Goal: Task Accomplishment & Management: Manage account settings

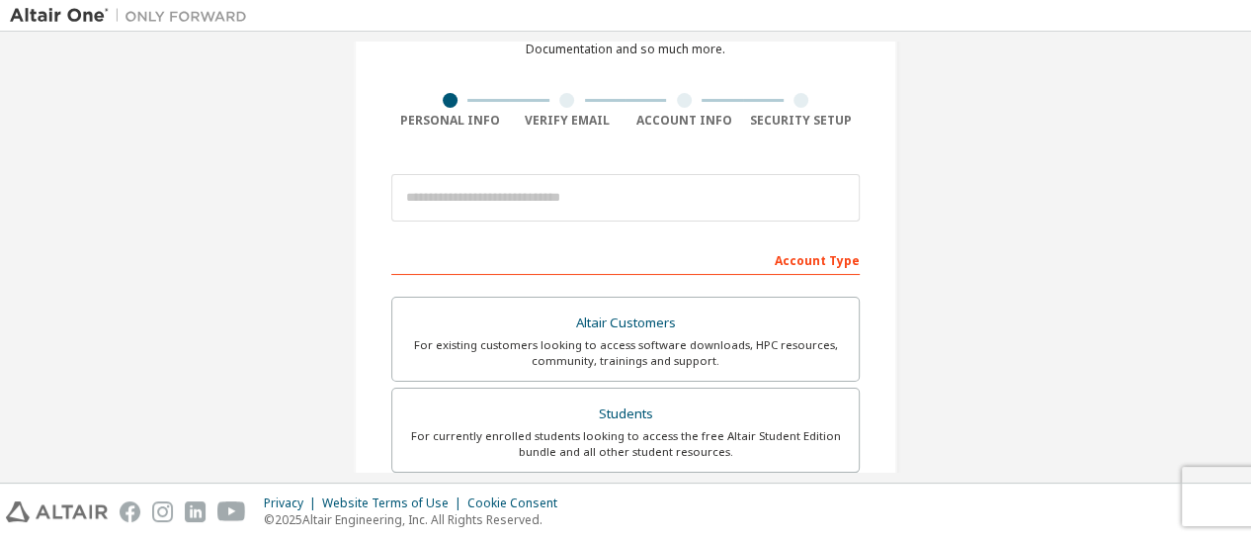
scroll to position [114, 0]
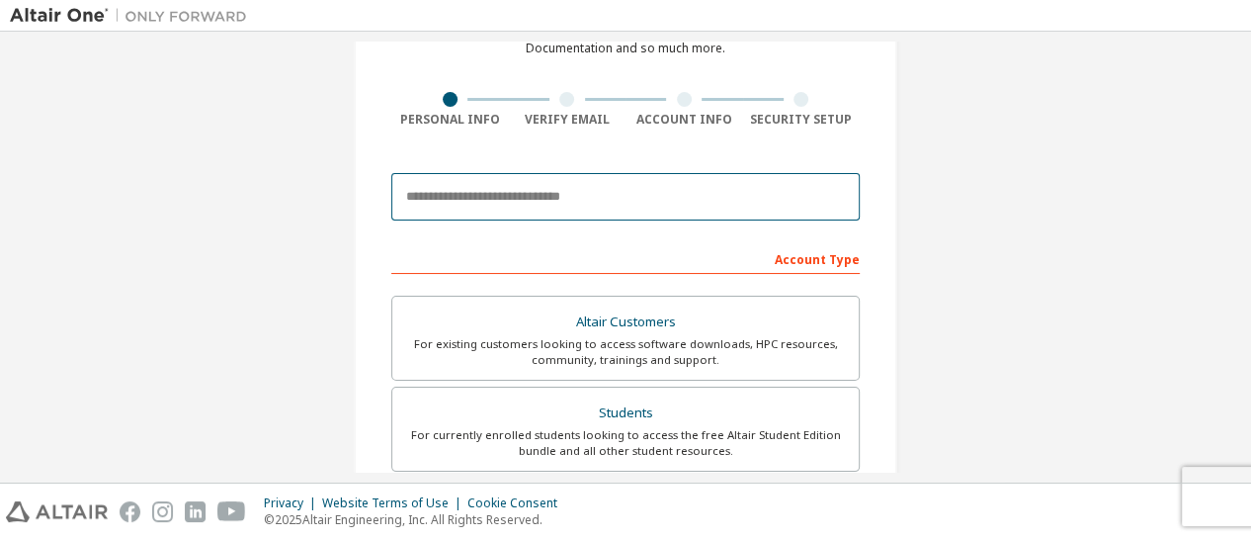
click at [579, 203] on input "email" at bounding box center [625, 196] width 469 height 47
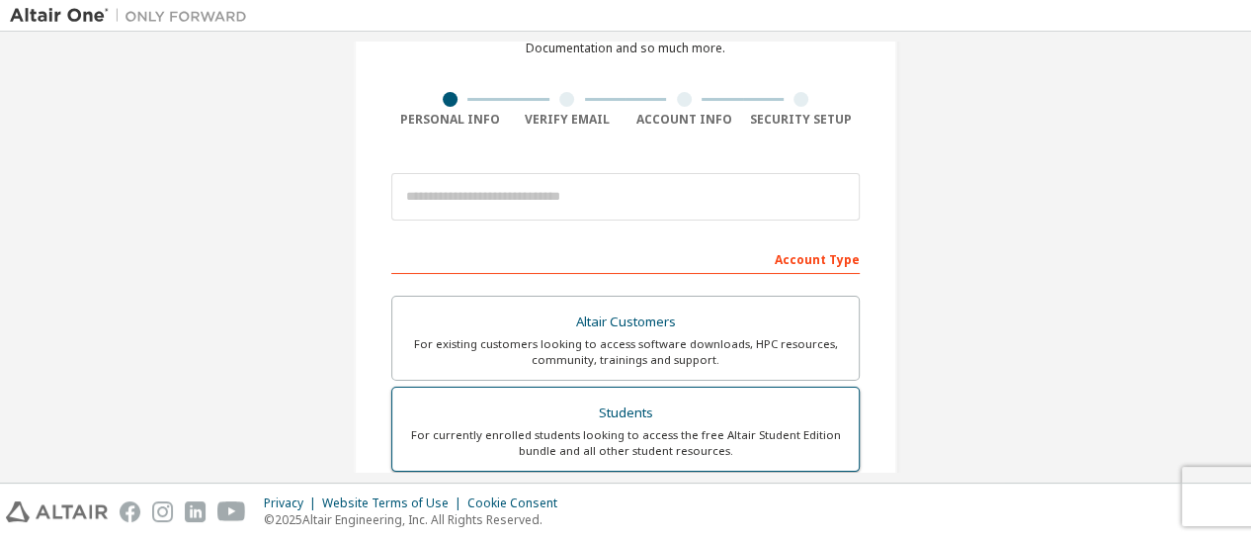
click at [753, 453] on div "For currently enrolled students looking to access the free Altair Student Editi…" at bounding box center [625, 443] width 443 height 32
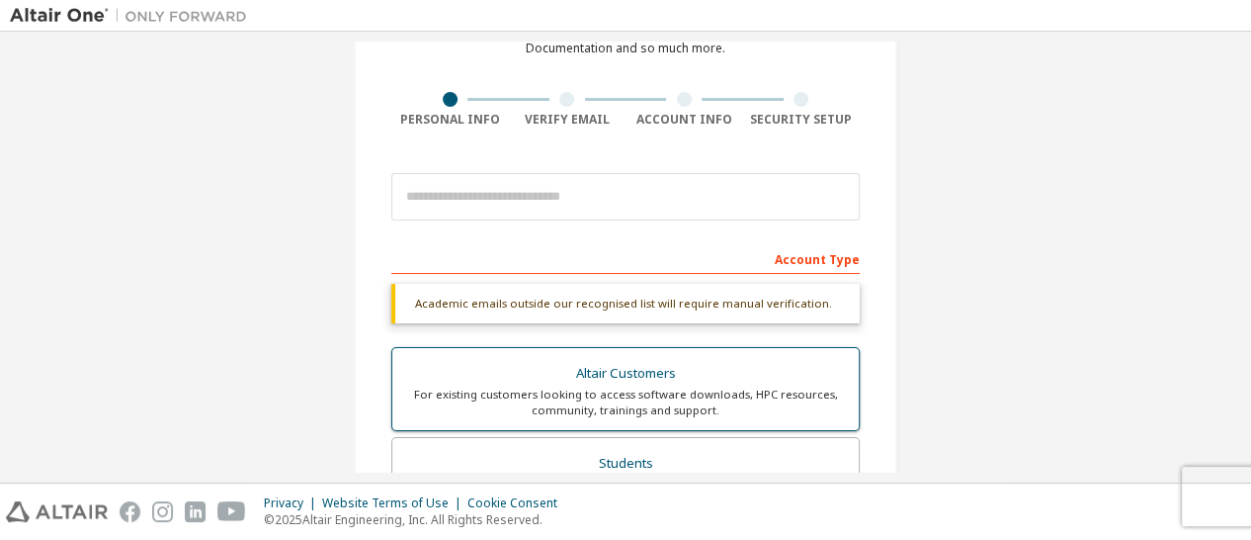
click at [727, 401] on div "For existing customers looking to access software downloads, HPC resources, com…" at bounding box center [625, 402] width 443 height 32
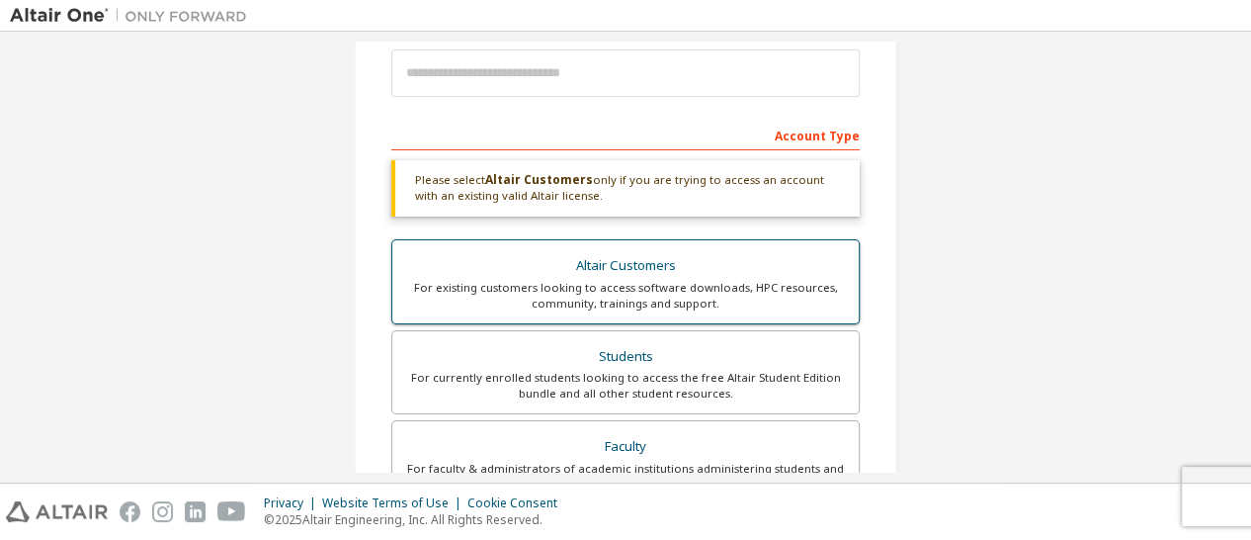
scroll to position [243, 0]
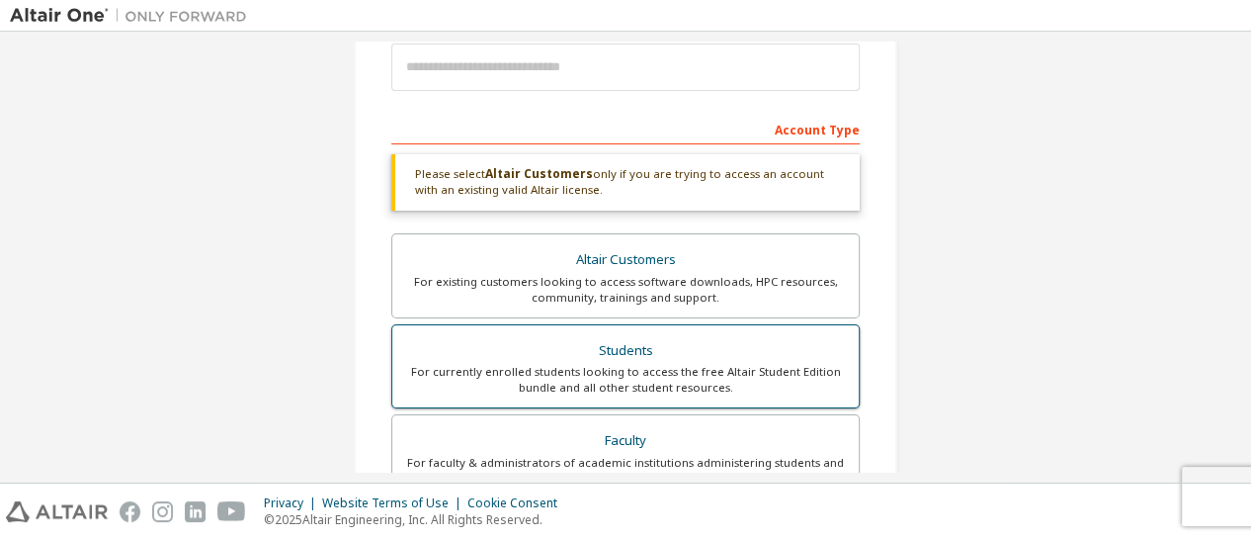
click at [712, 374] on div "For currently enrolled students looking to access the free Altair Student Editi…" at bounding box center [625, 380] width 443 height 32
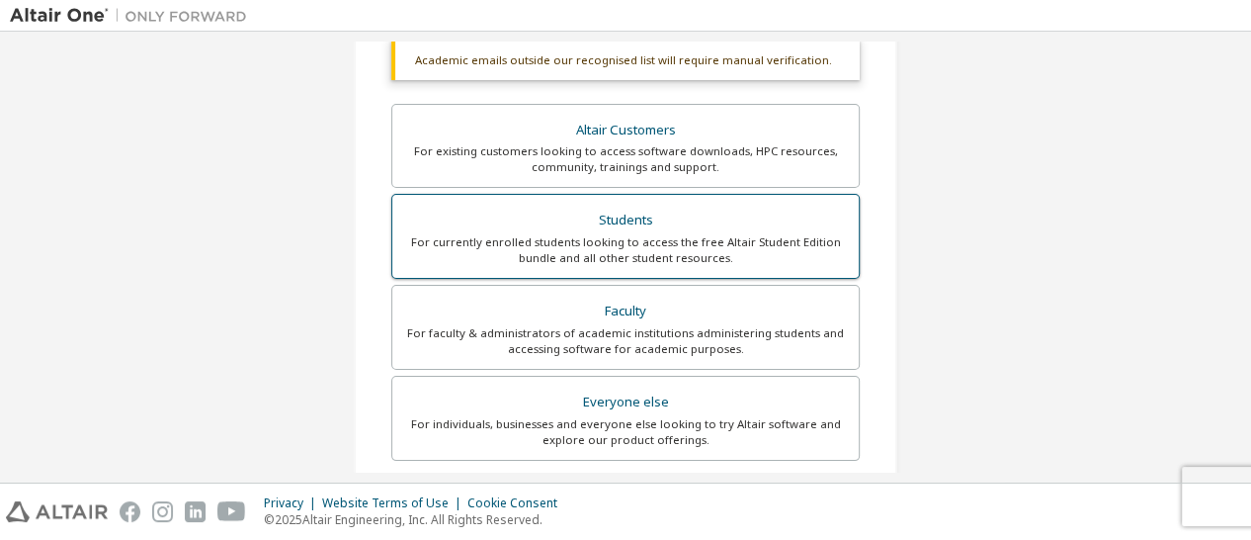
scroll to position [359, 0]
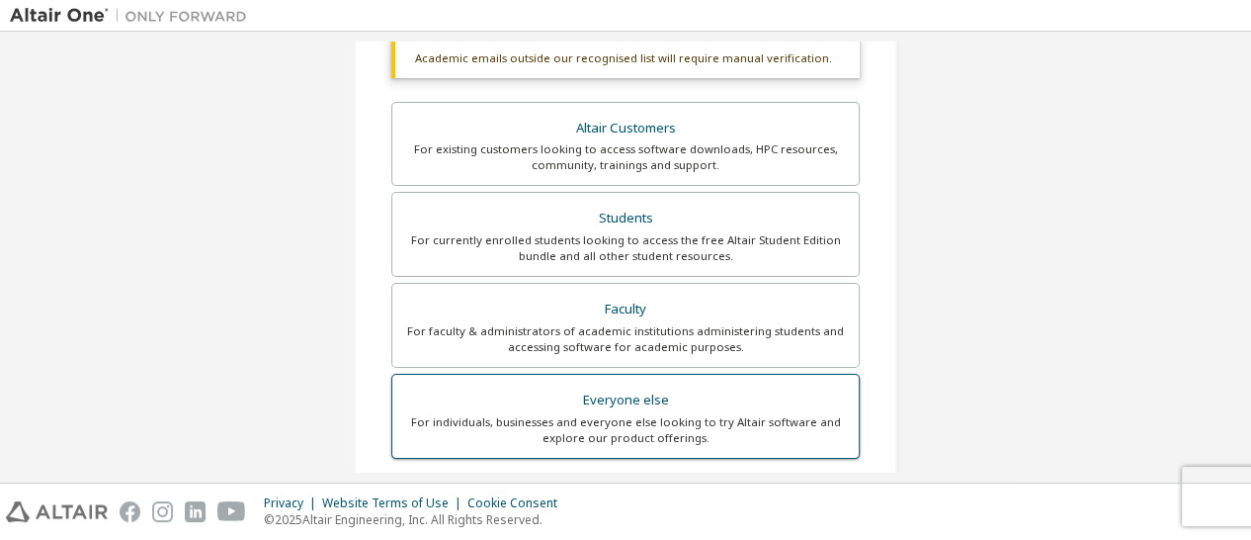
click at [729, 396] on div "Everyone else" at bounding box center [625, 400] width 443 height 28
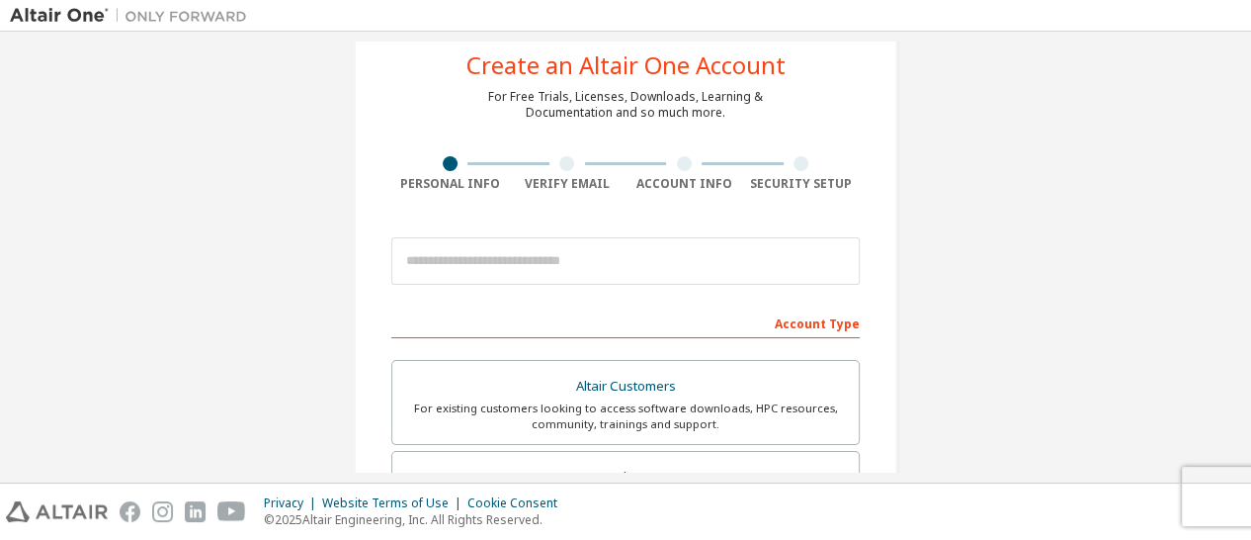
scroll to position [0, 0]
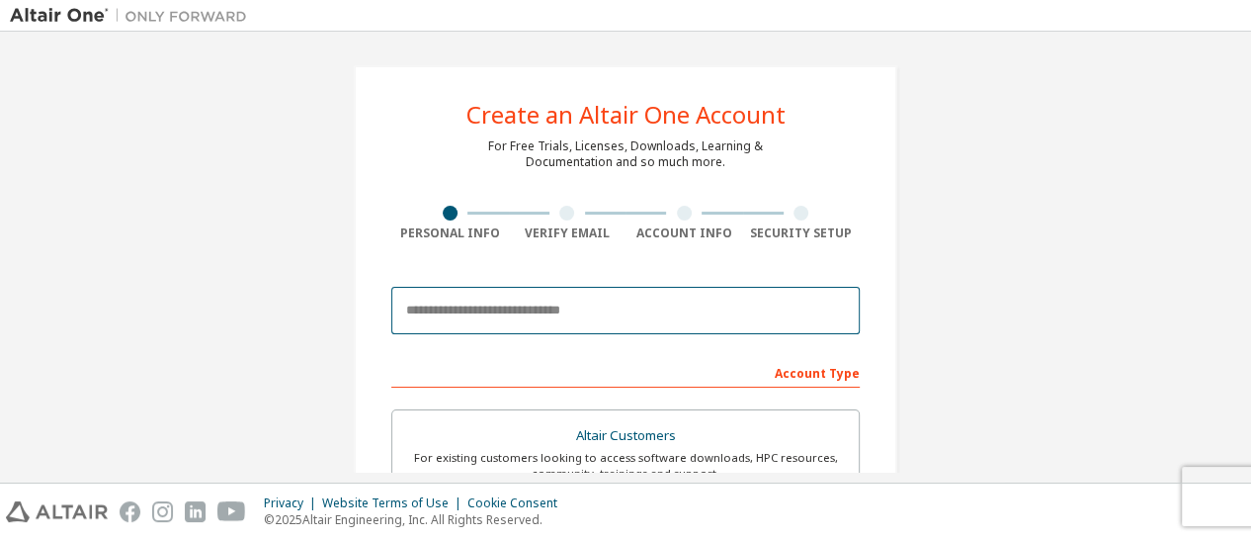
click at [651, 300] on input "email" at bounding box center [625, 310] width 469 height 47
type input "**********"
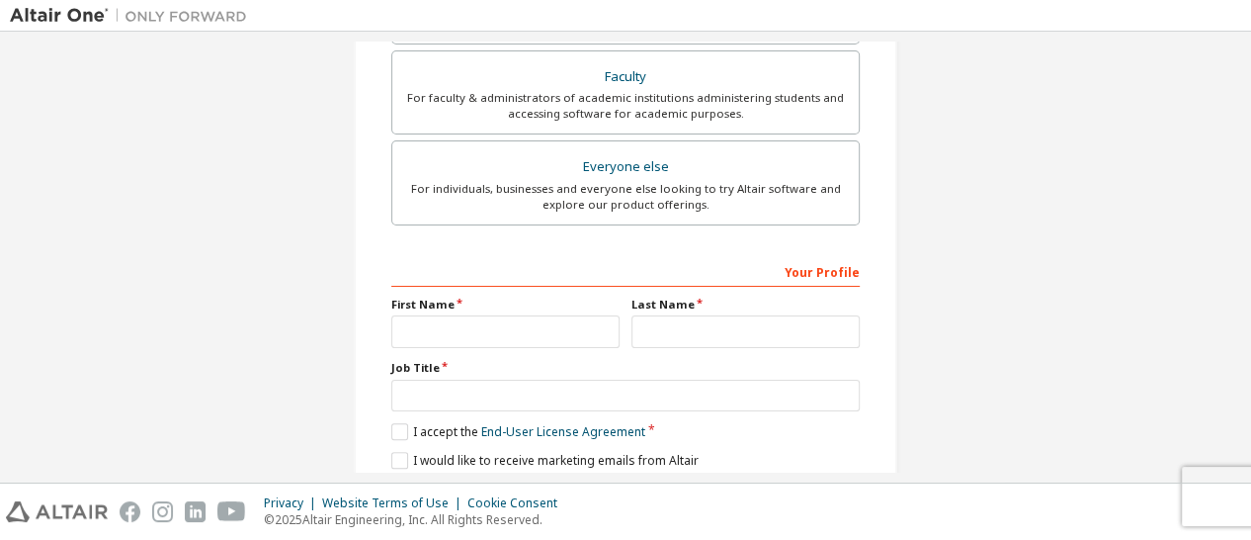
scroll to position [614, 0]
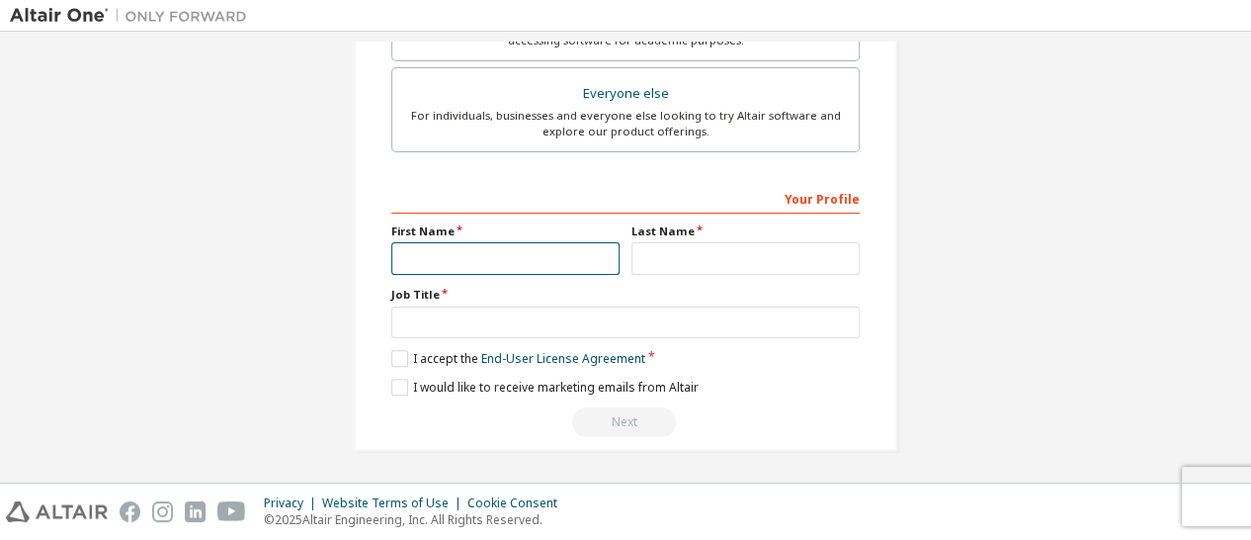
click at [574, 249] on input "text" at bounding box center [505, 258] width 228 height 33
type input "*****"
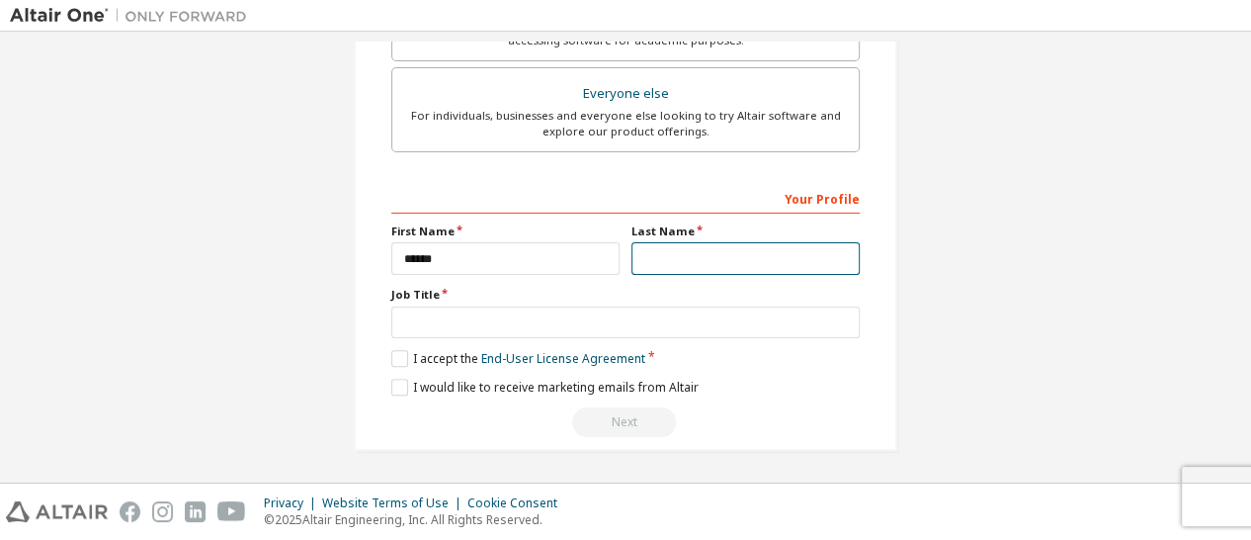
click at [665, 253] on input "text" at bounding box center [746, 258] width 228 height 33
type input "*******"
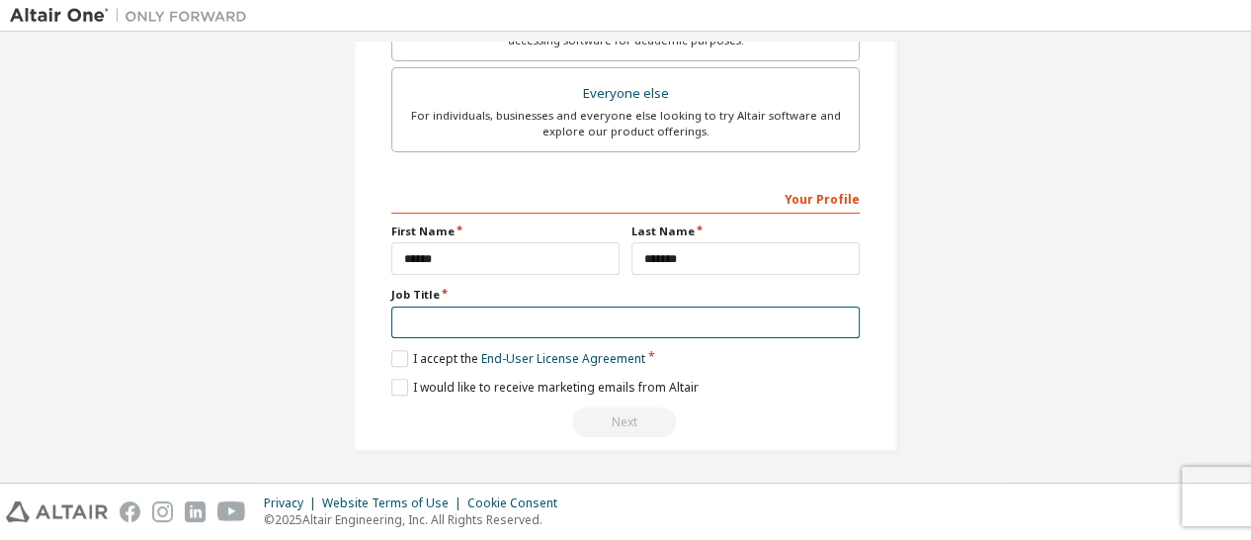
click at [593, 331] on input "text" at bounding box center [625, 322] width 469 height 33
type input "*******"
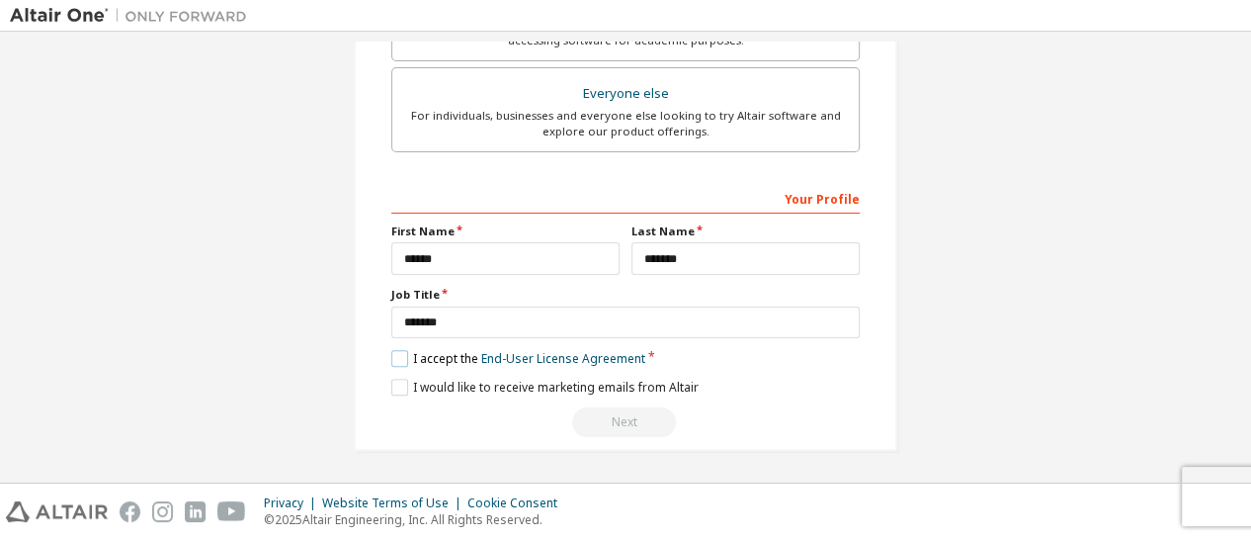
click at [404, 358] on label "I accept the End-User License Agreement" at bounding box center [518, 358] width 254 height 17
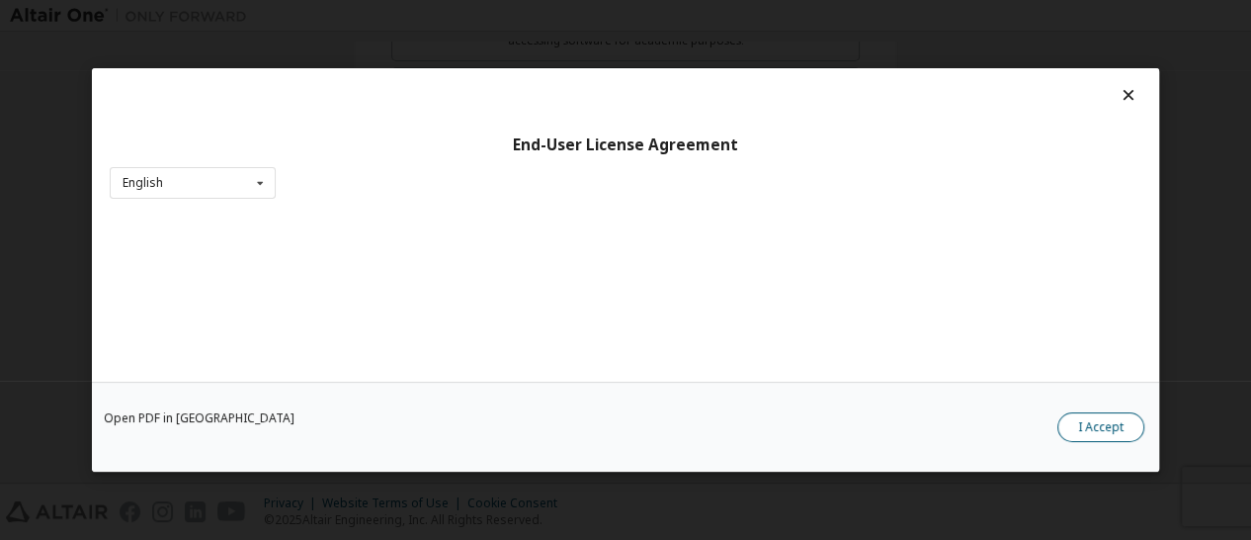
click at [1116, 423] on button "I Accept" at bounding box center [1101, 427] width 87 height 30
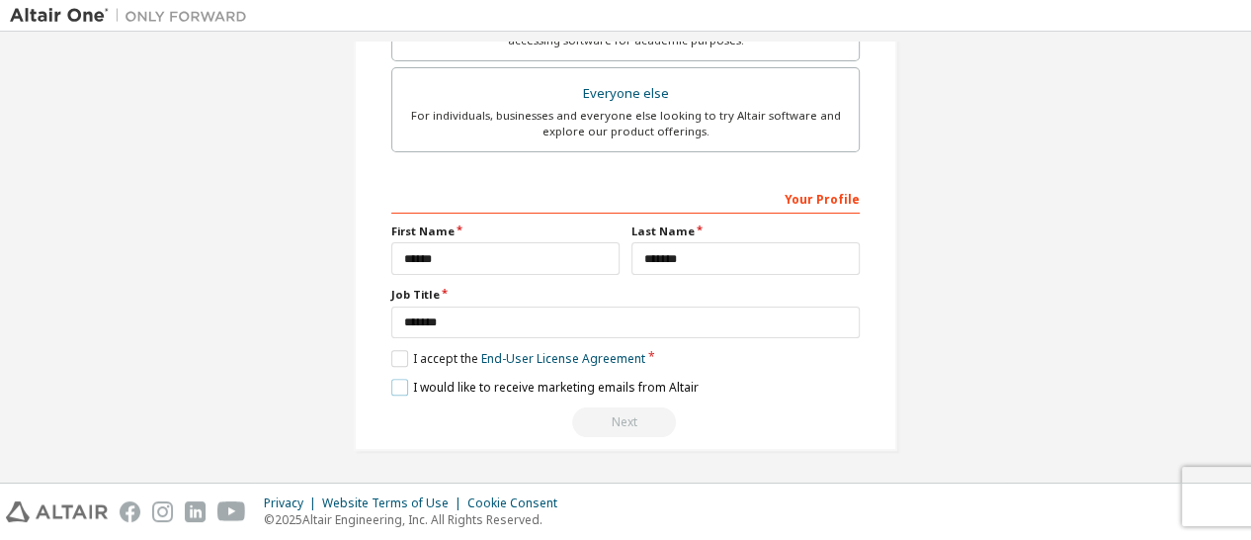
click at [395, 380] on label "I would like to receive marketing emails from Altair" at bounding box center [544, 387] width 307 height 17
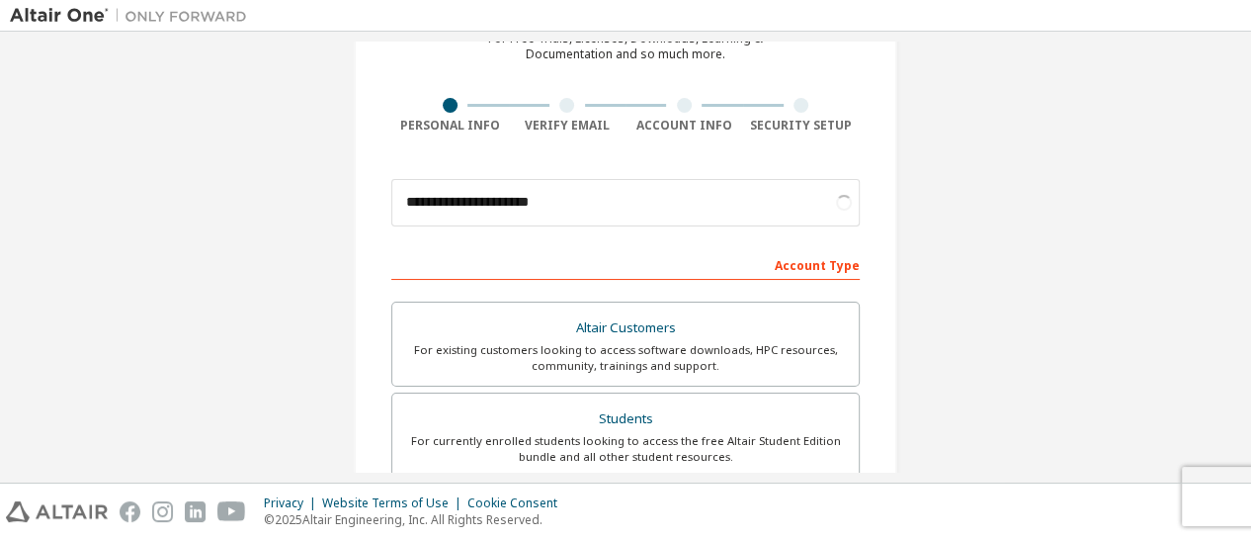
scroll to position [267, 0]
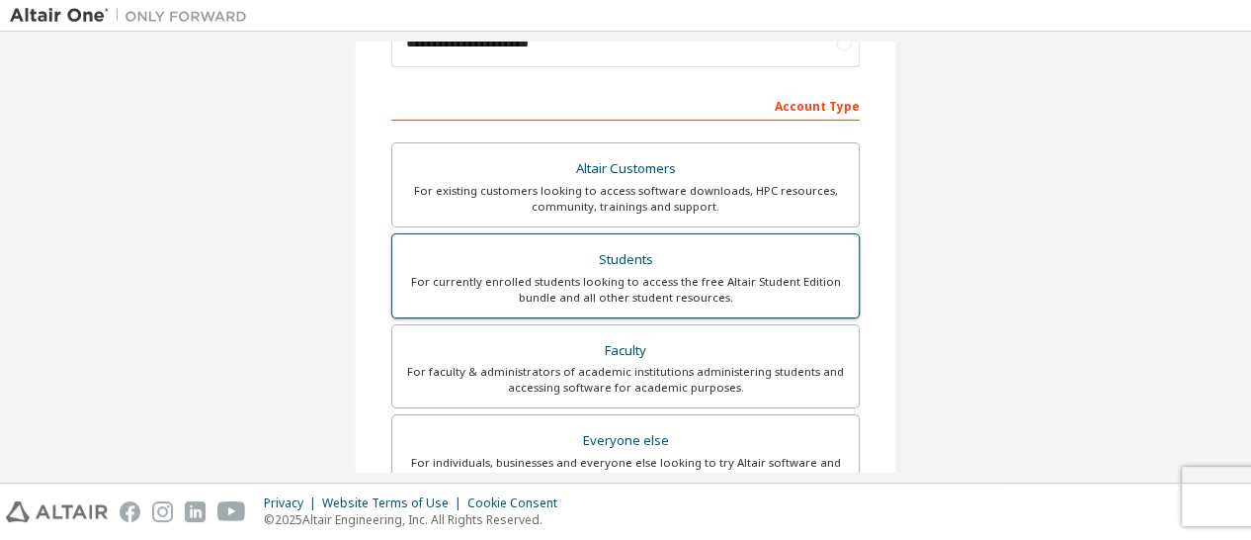
click at [633, 271] on div "Students" at bounding box center [625, 260] width 443 height 28
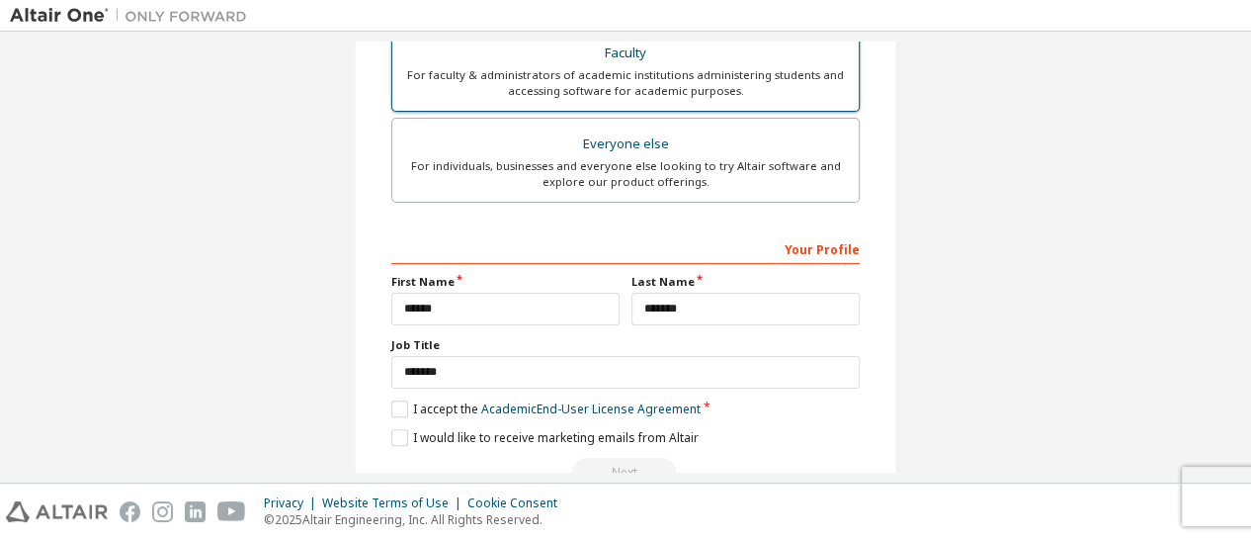
scroll to position [664, 0]
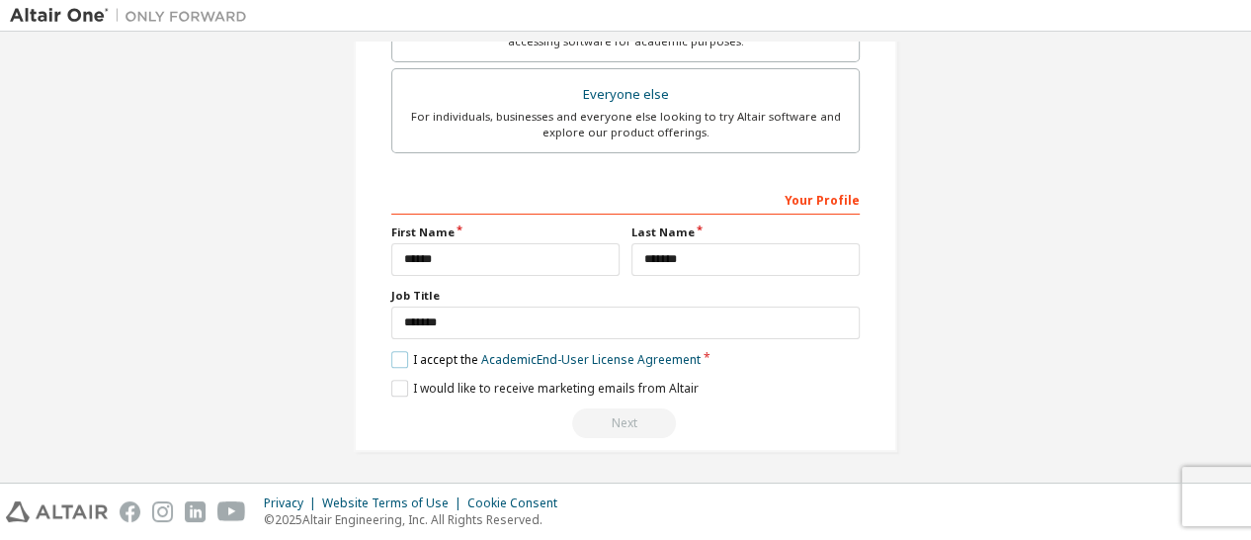
click at [397, 363] on label "I accept the Academic End-User License Agreement" at bounding box center [545, 359] width 309 height 17
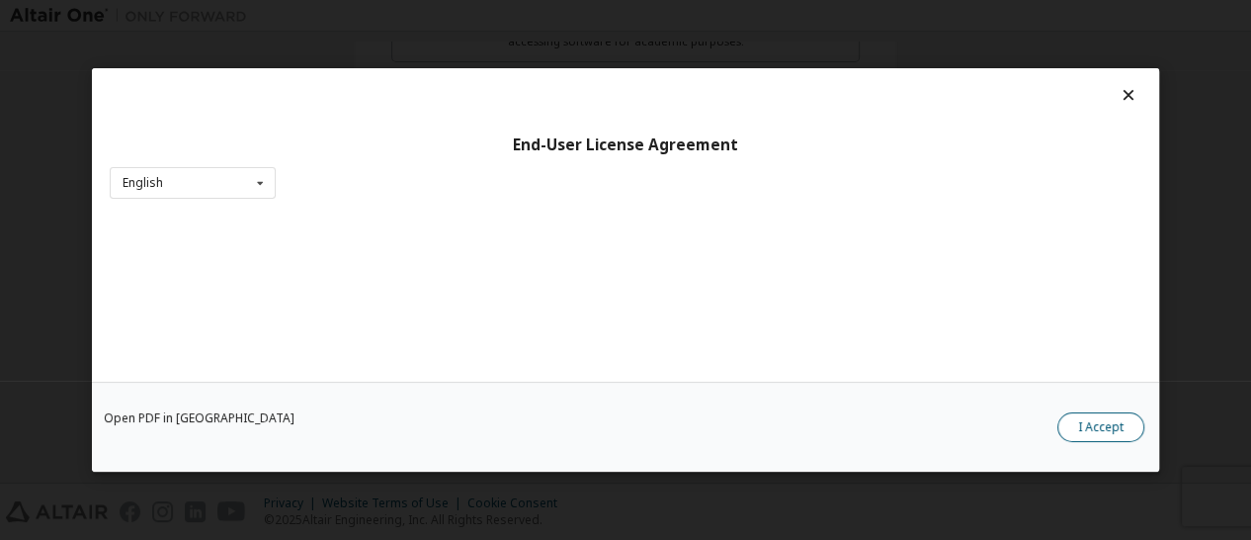
click at [1084, 429] on button "I Accept" at bounding box center [1101, 427] width 87 height 30
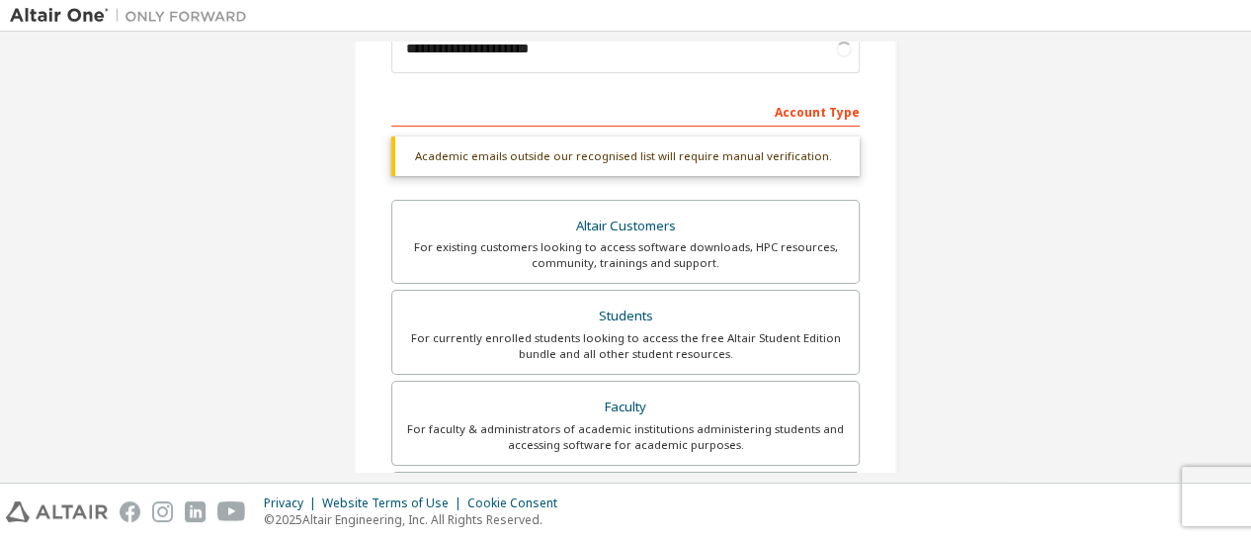
scroll to position [276, 0]
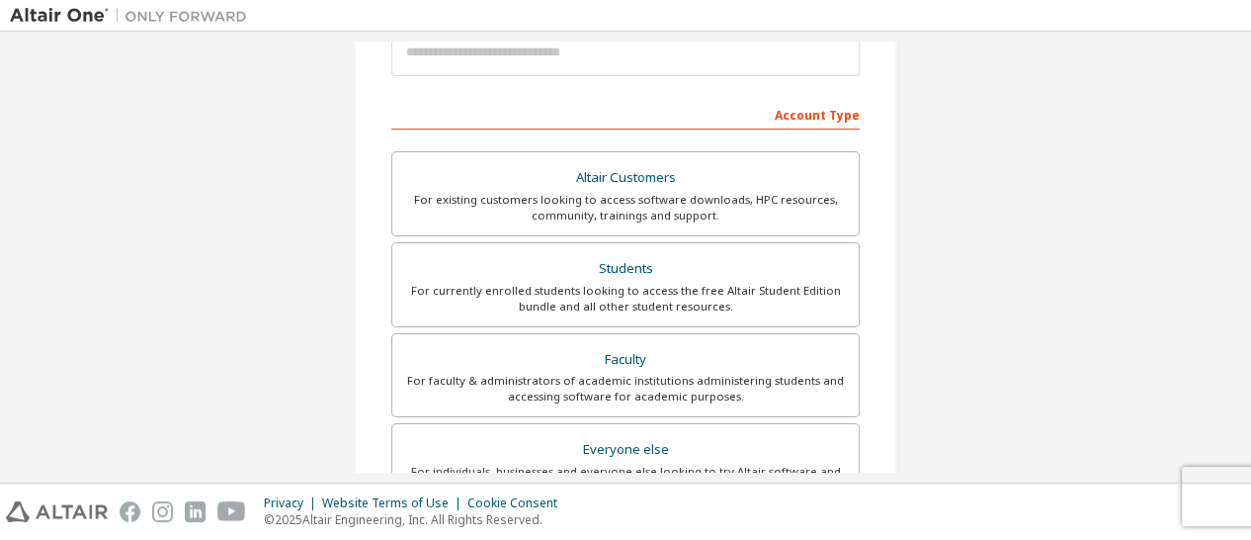
scroll to position [259, 0]
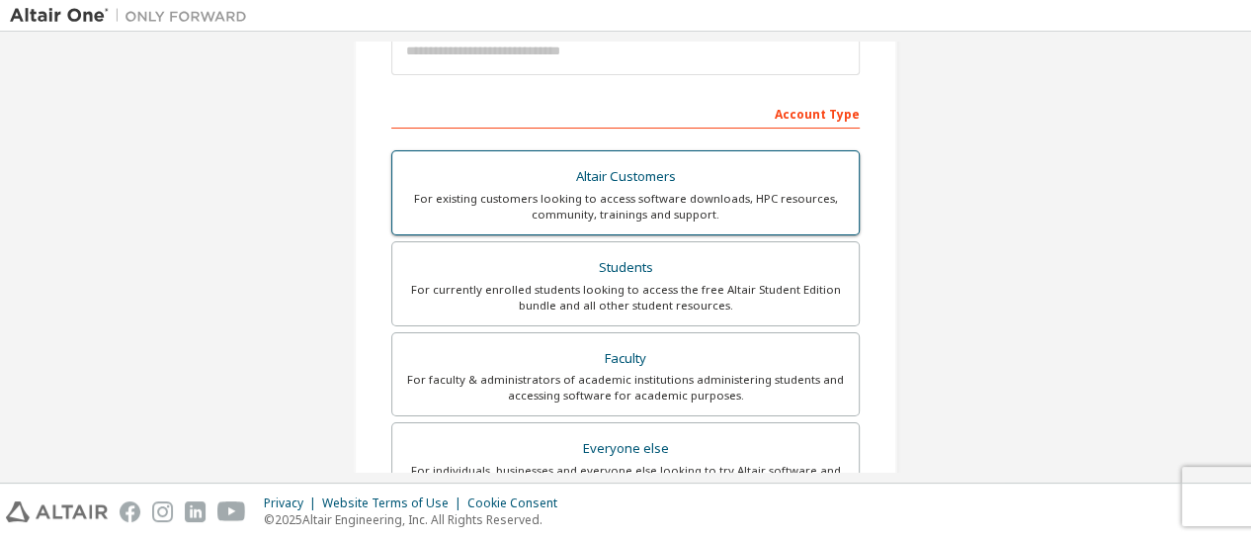
click at [687, 183] on div "Altair Customers" at bounding box center [625, 177] width 443 height 28
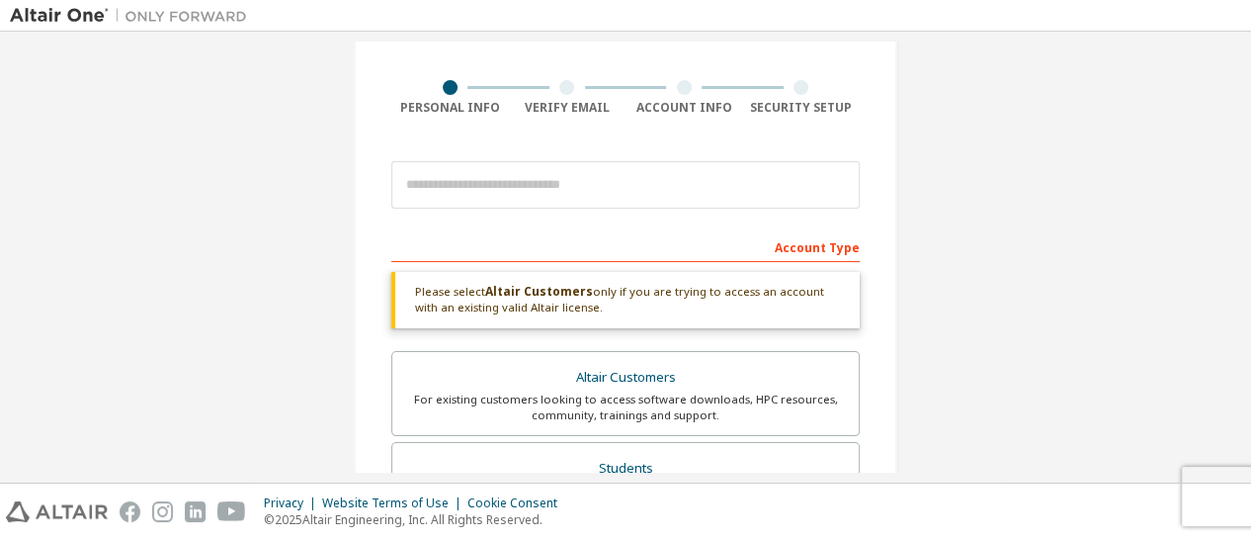
scroll to position [123, 0]
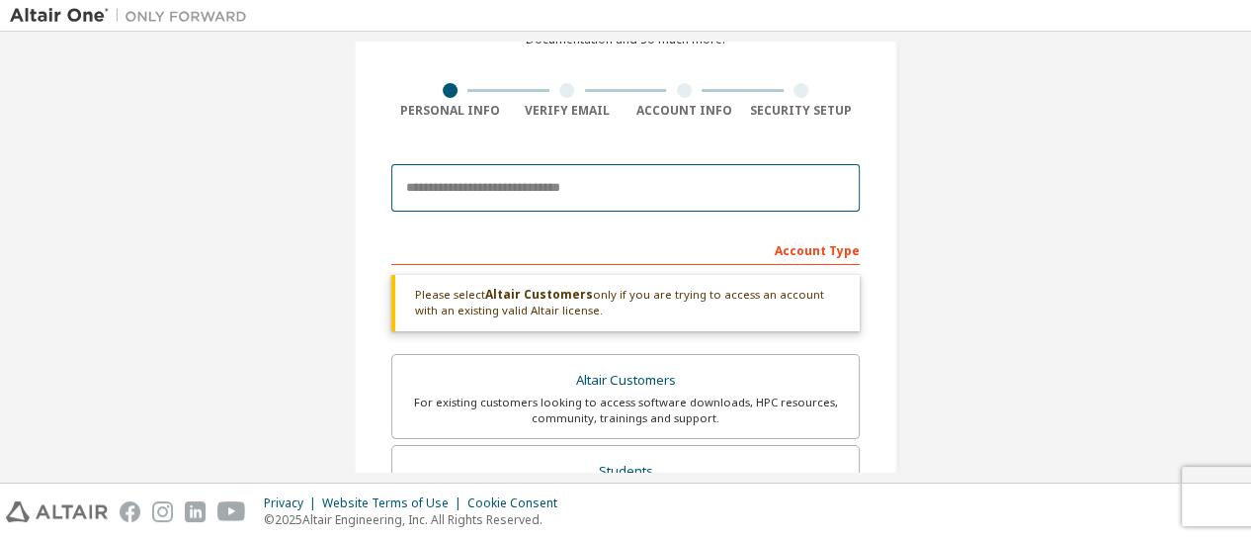
click at [605, 178] on input "email" at bounding box center [625, 187] width 469 height 47
type input "**********"
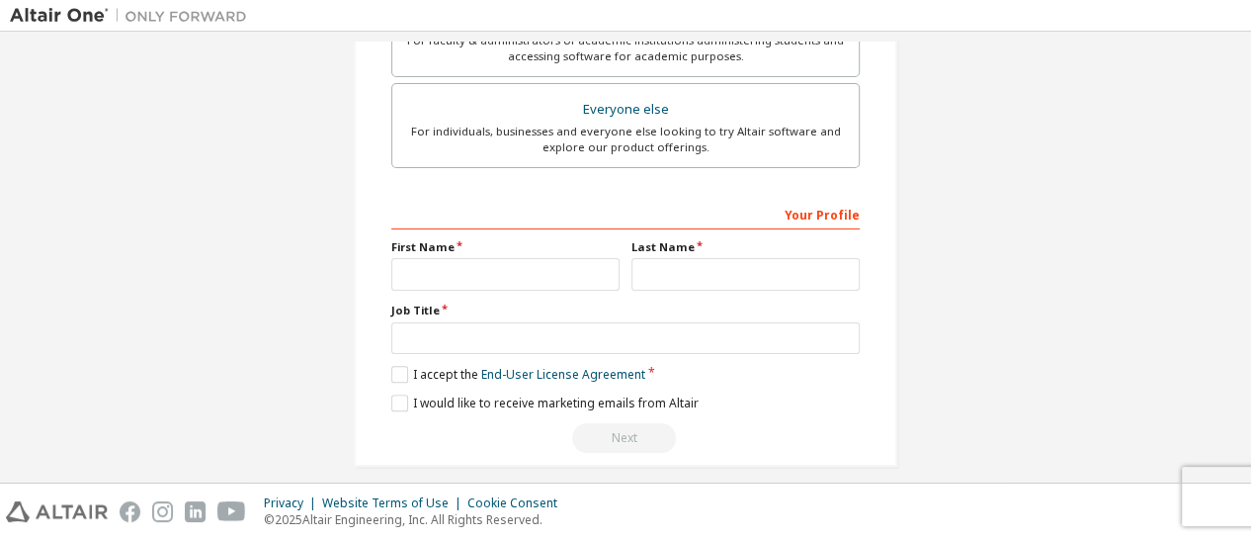
scroll to position [680, 0]
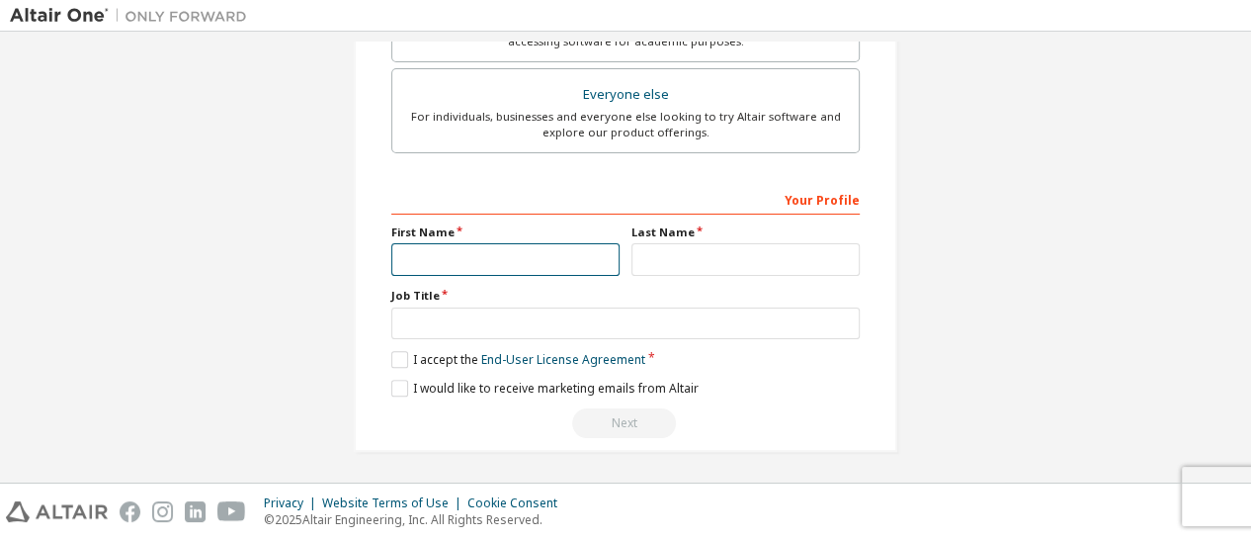
click at [536, 263] on input "text" at bounding box center [505, 259] width 228 height 33
type input "*****"
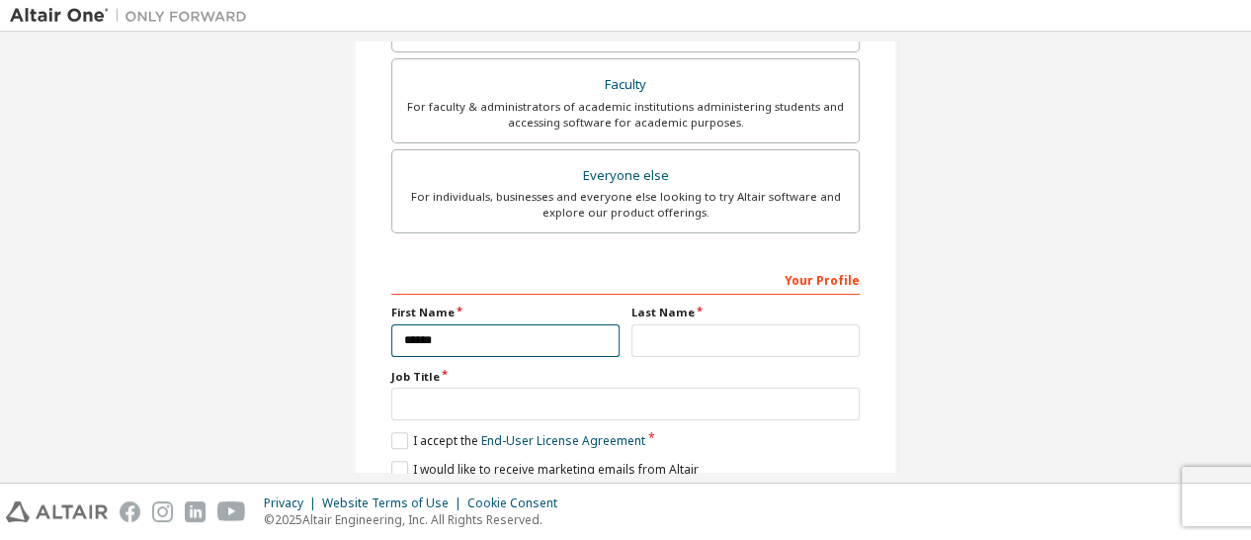
scroll to position [761, 0]
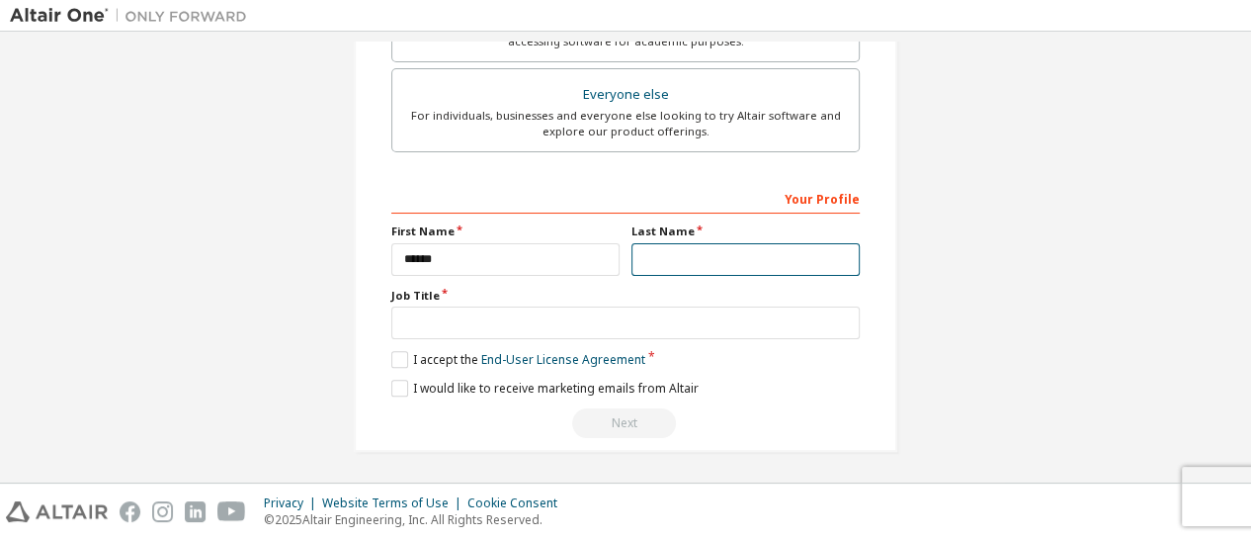
click at [672, 255] on input "text" at bounding box center [746, 259] width 228 height 33
type input "*******"
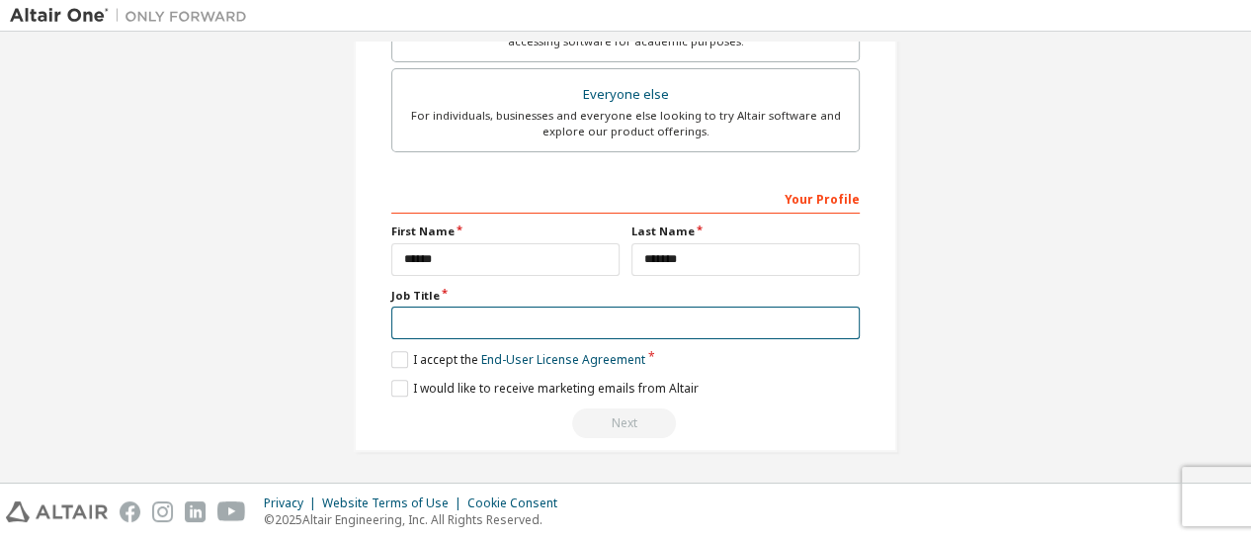
click at [666, 316] on input "text" at bounding box center [625, 322] width 469 height 33
type input "*******"
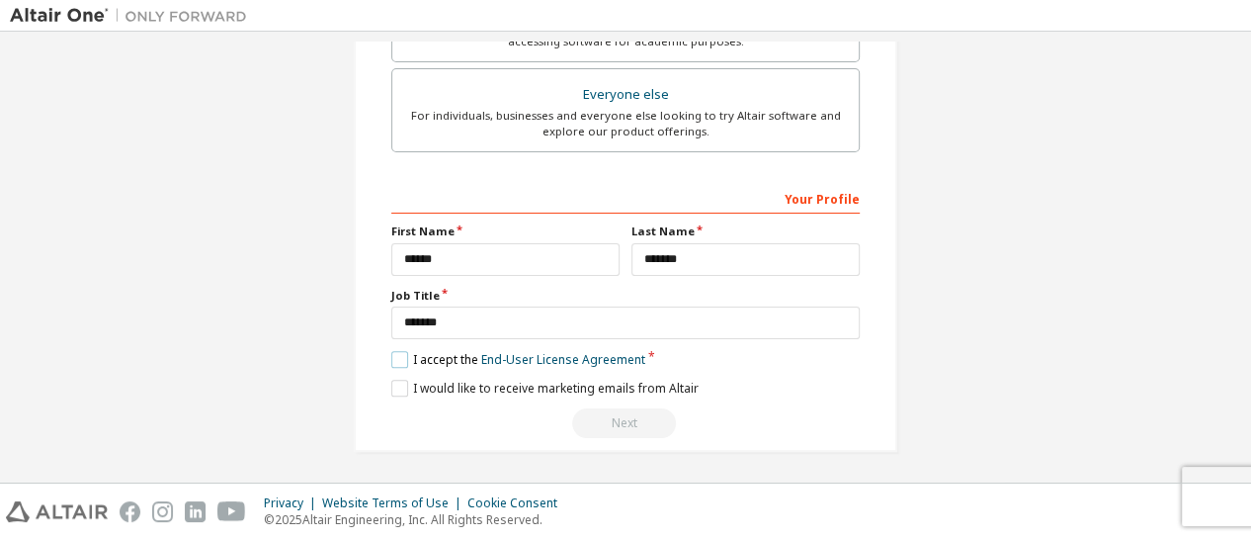
click at [392, 357] on label "I accept the End-User License Agreement" at bounding box center [518, 359] width 254 height 17
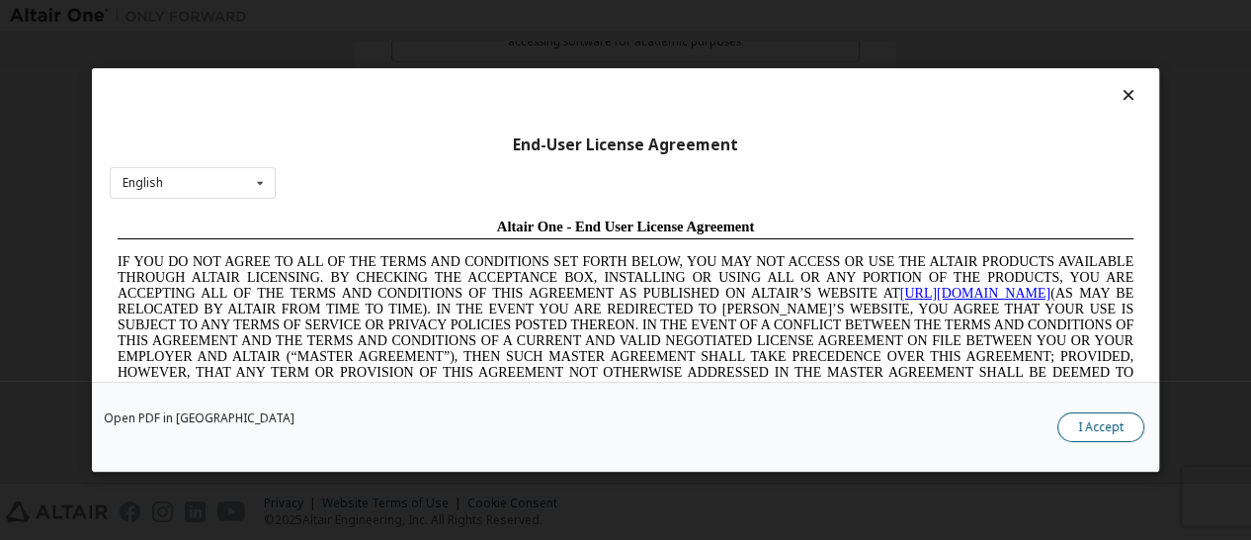
scroll to position [0, 0]
click at [1087, 419] on button "I Accept" at bounding box center [1101, 427] width 87 height 30
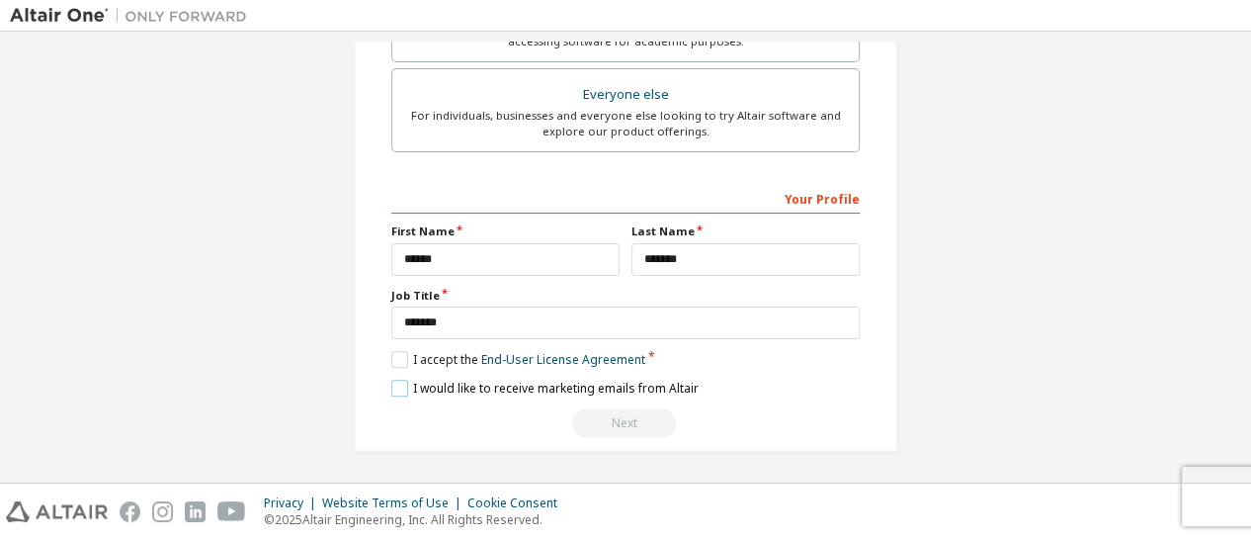
click at [396, 388] on label "I would like to receive marketing emails from Altair" at bounding box center [544, 388] width 307 height 17
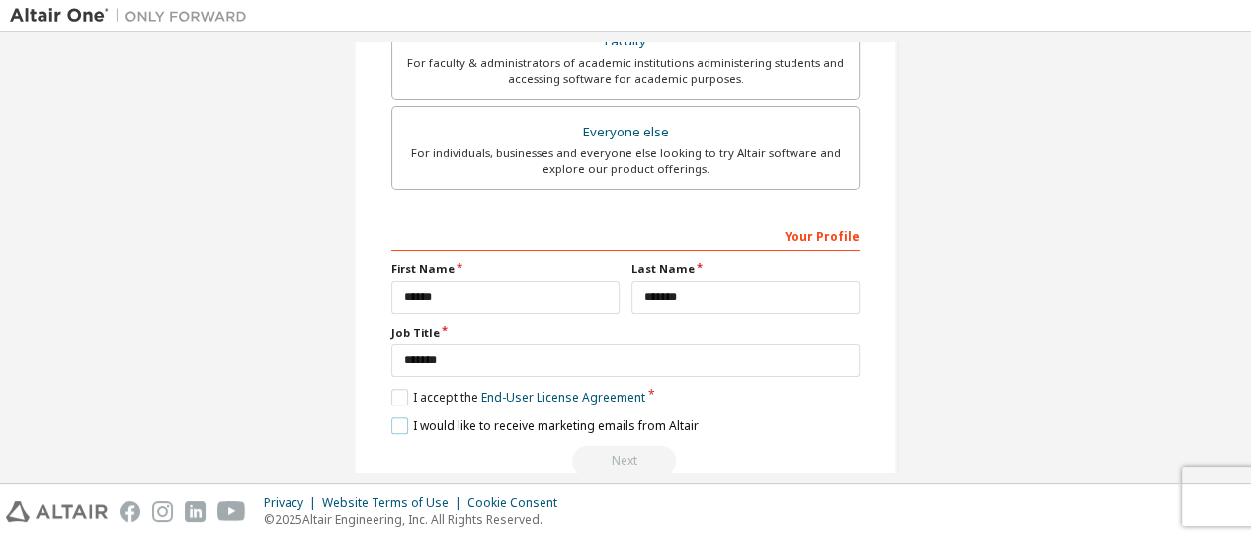
scroll to position [761, 0]
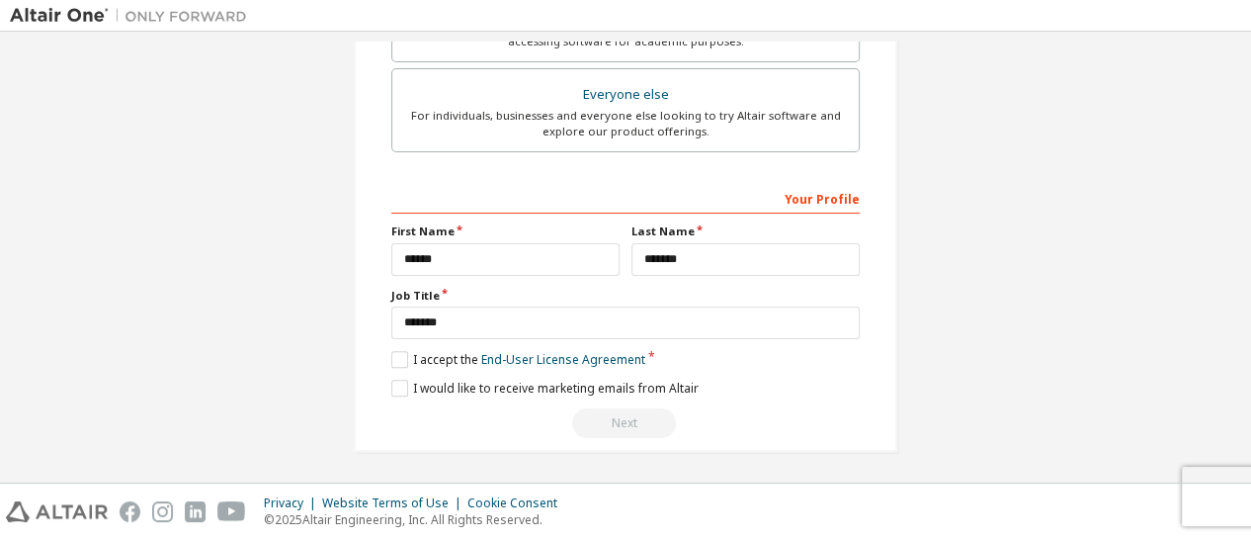
click at [618, 416] on div "Next" at bounding box center [625, 423] width 469 height 30
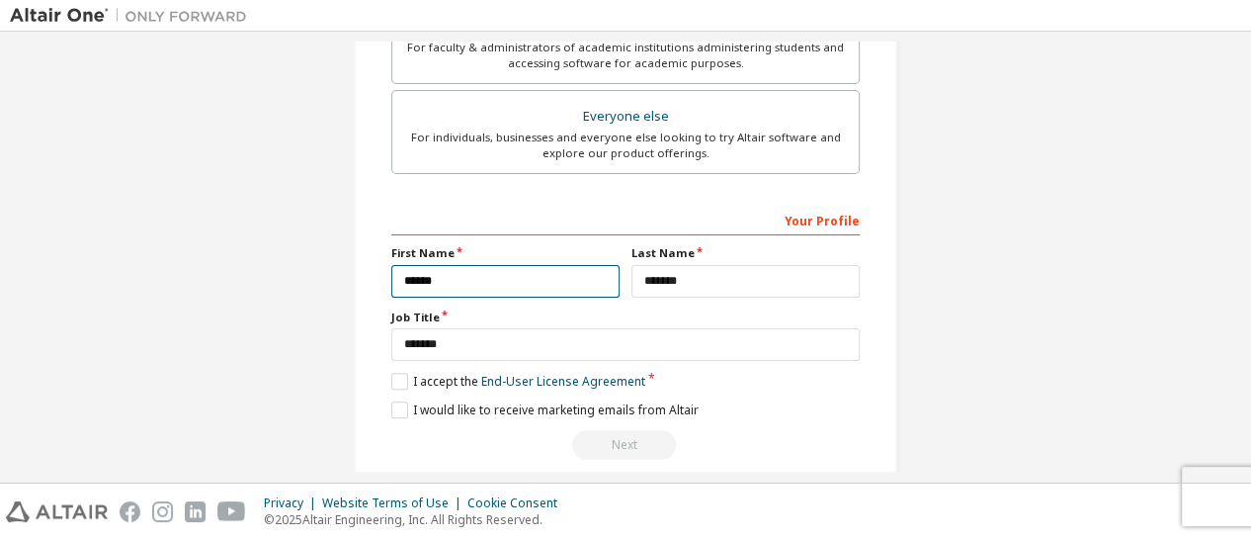
click at [471, 273] on input "*****" at bounding box center [505, 281] width 228 height 33
type input "**********"
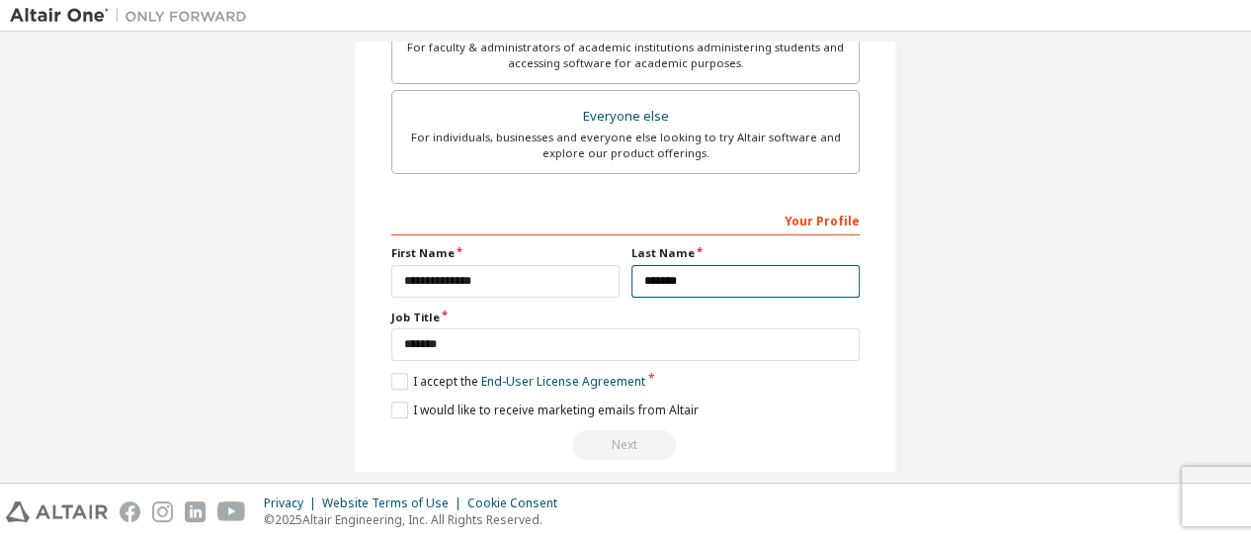
click at [690, 276] on input "*******" at bounding box center [746, 281] width 228 height 33
type input "*"
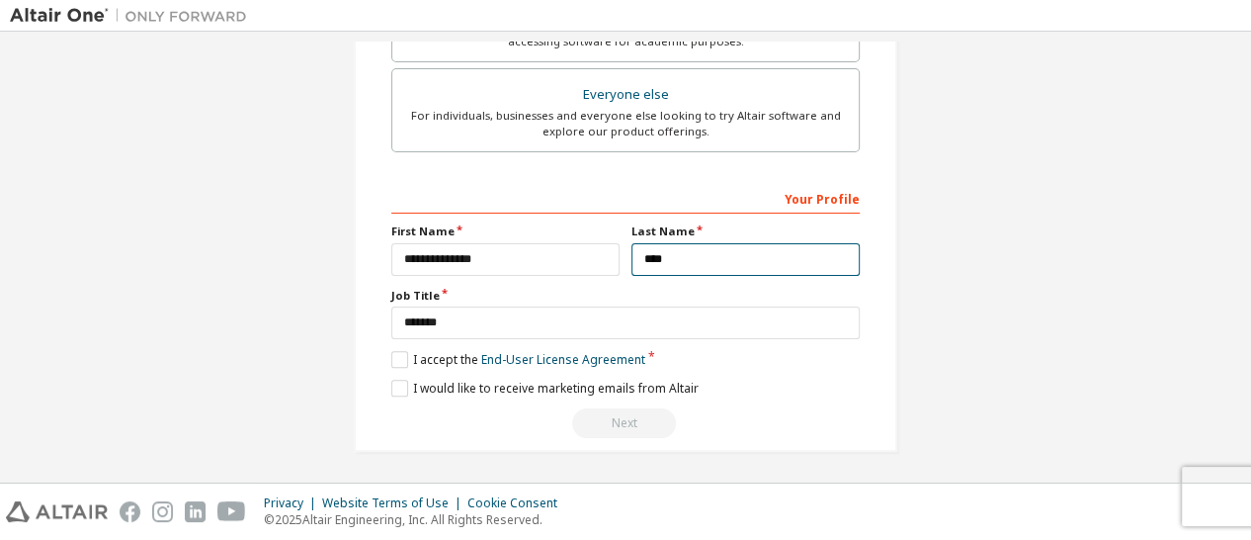
type input "****"
click at [633, 421] on div "Next" at bounding box center [625, 423] width 469 height 30
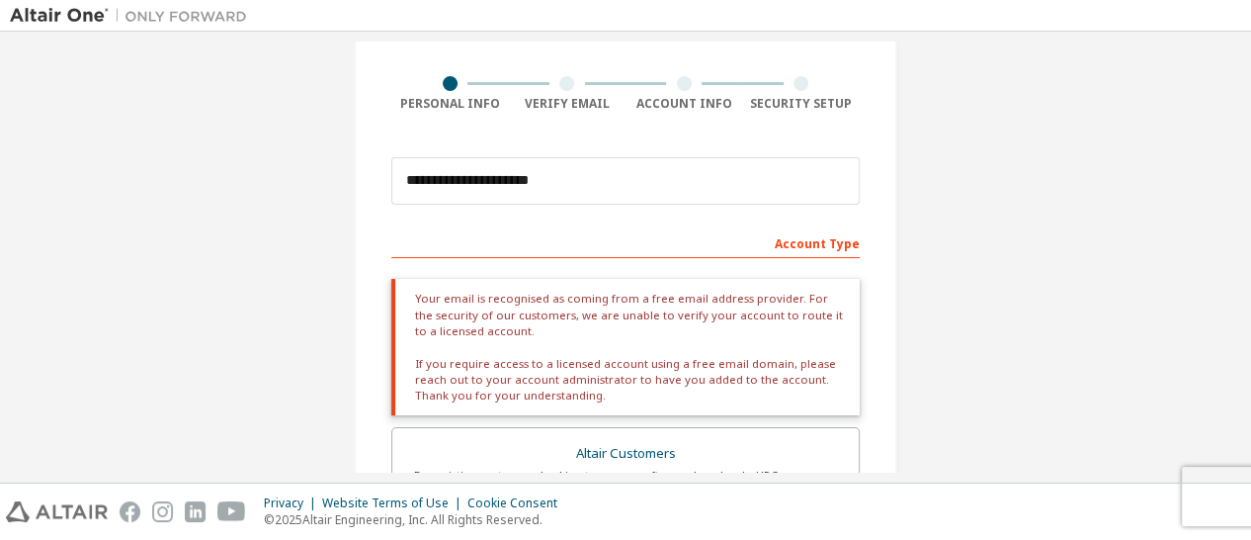
scroll to position [128, 0]
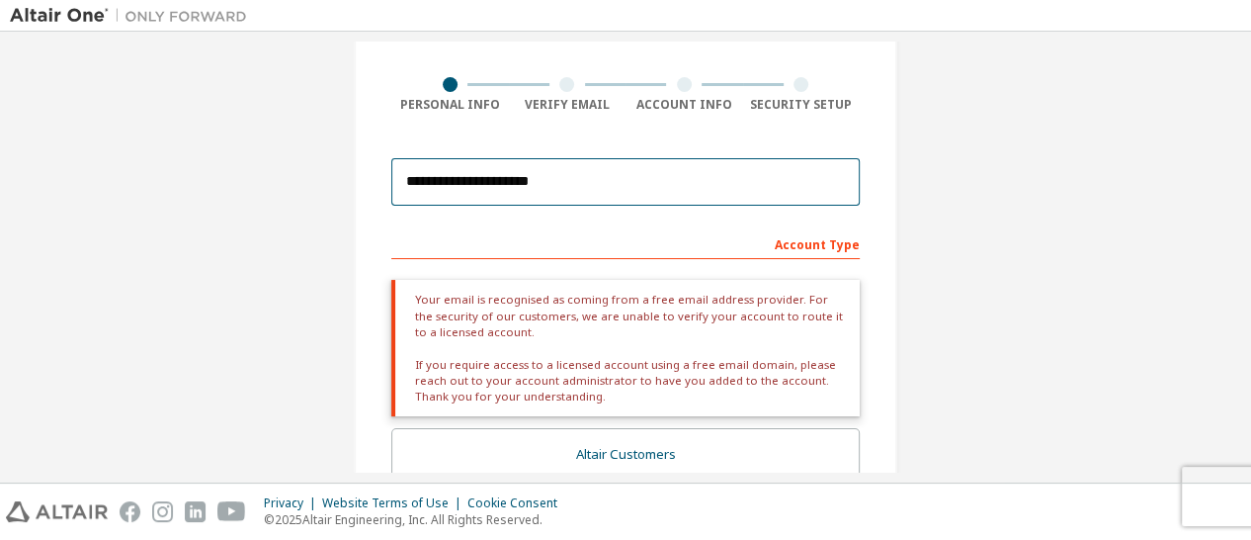
click at [477, 174] on input "**********" at bounding box center [625, 181] width 469 height 47
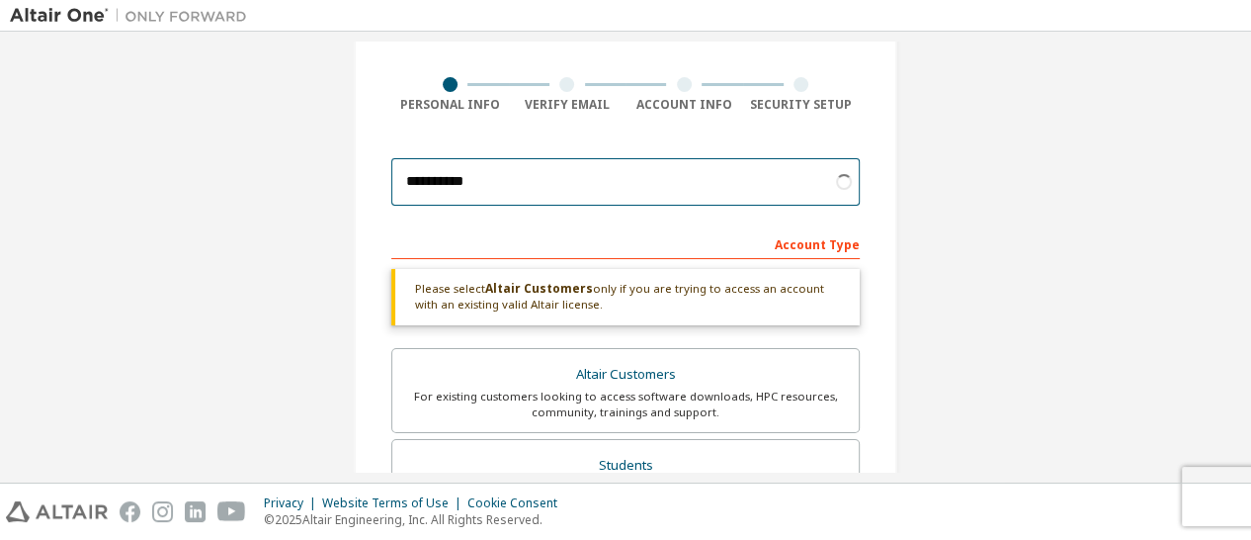
click at [501, 174] on input "**********" at bounding box center [625, 181] width 469 height 47
type input "*"
click at [580, 187] on input "email" at bounding box center [625, 181] width 469 height 47
click at [578, 192] on input "email" at bounding box center [625, 181] width 469 height 47
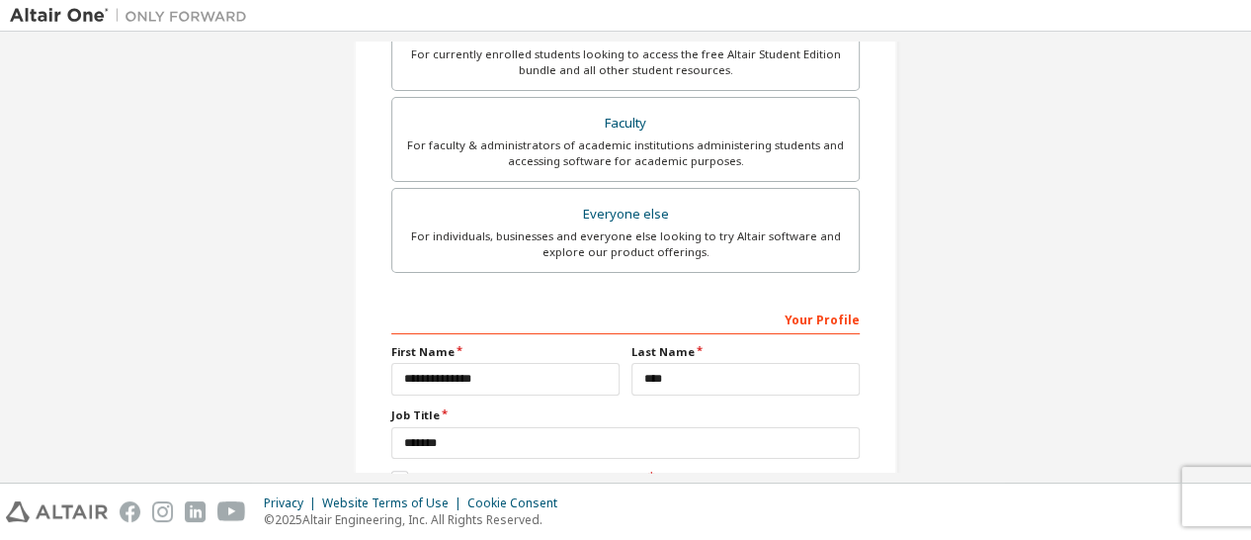
scroll to position [680, 0]
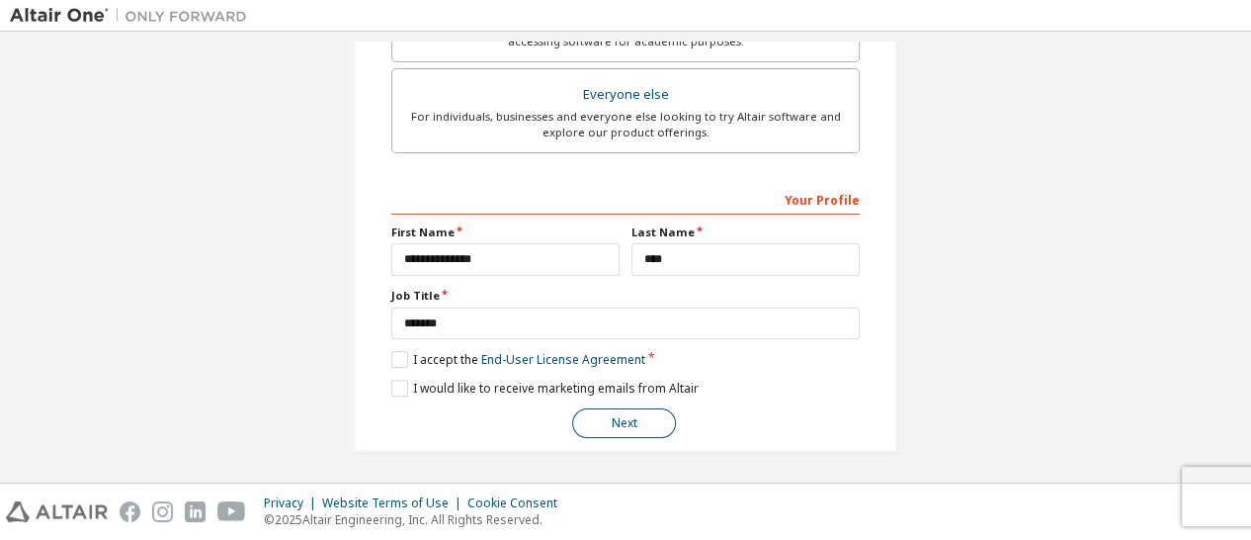
type input "**********"
click at [648, 428] on button "Next" at bounding box center [624, 423] width 104 height 30
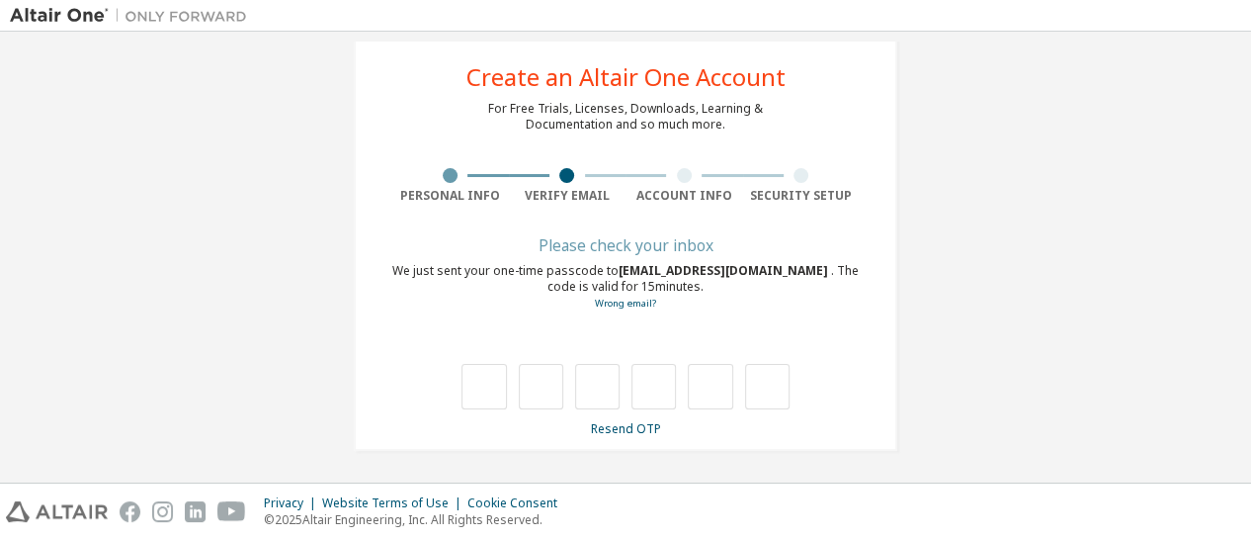
type input "*"
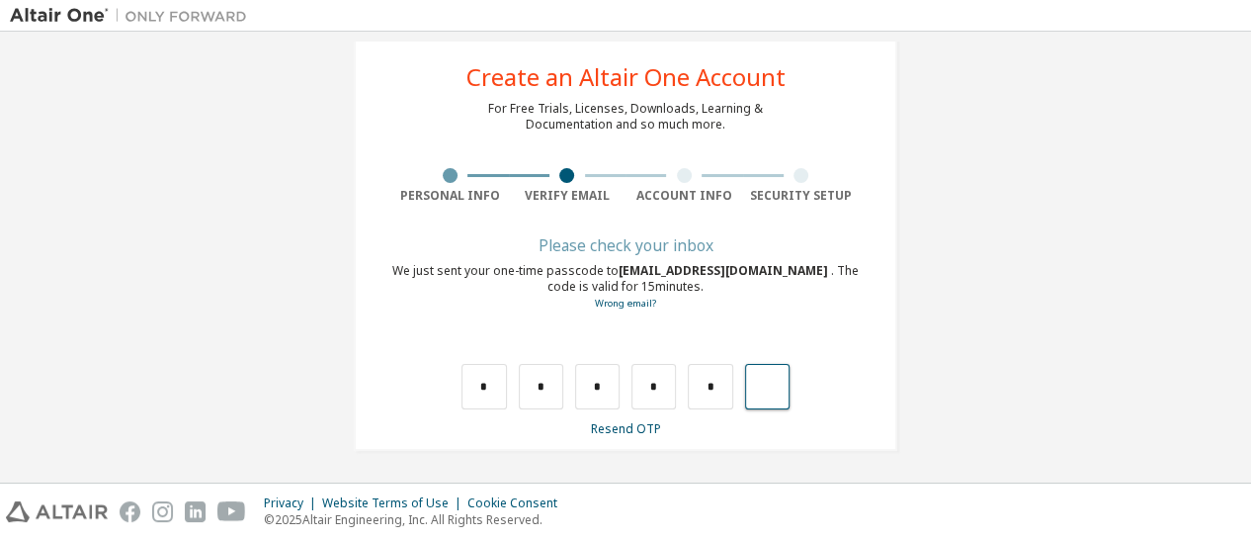
type input "*"
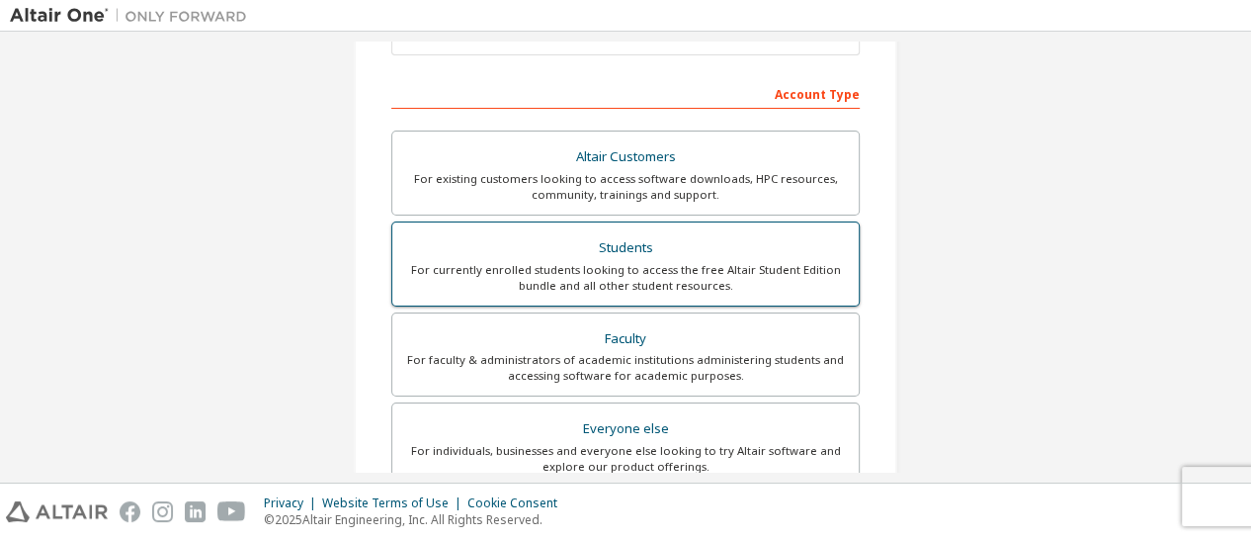
scroll to position [614, 0]
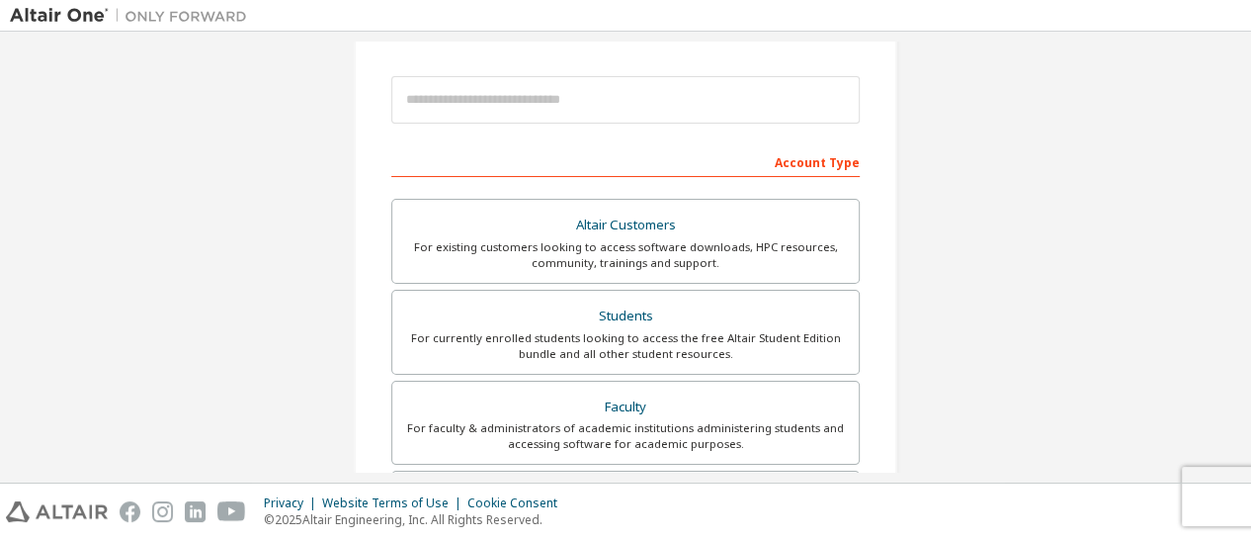
scroll to position [216, 0]
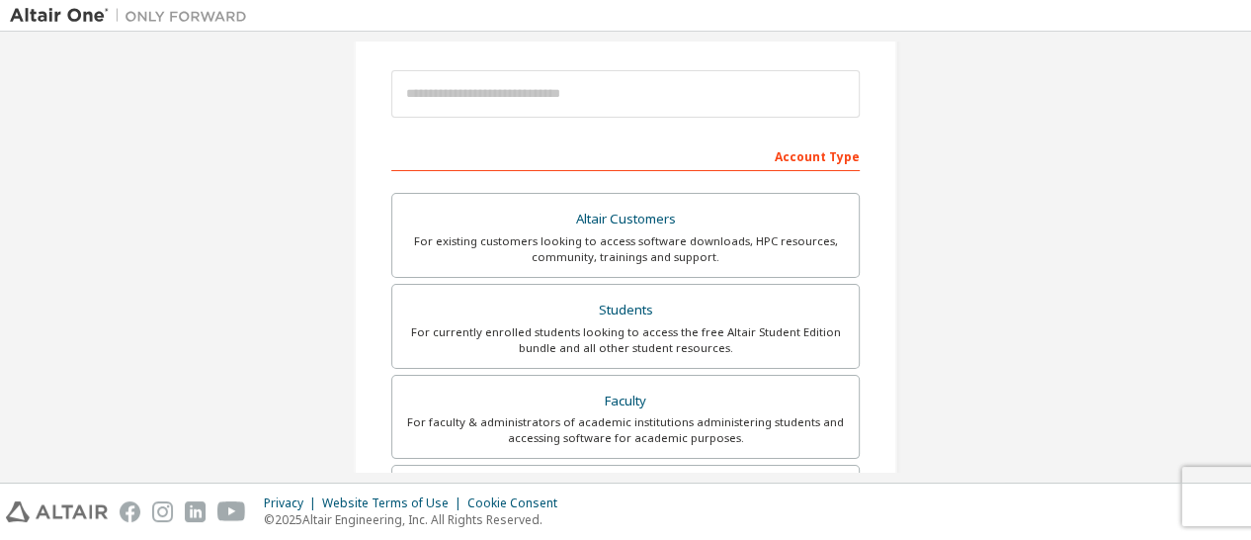
click at [730, 290] on label "Students For currently enrolled students looking to access the free Altair Stud…" at bounding box center [625, 326] width 469 height 85
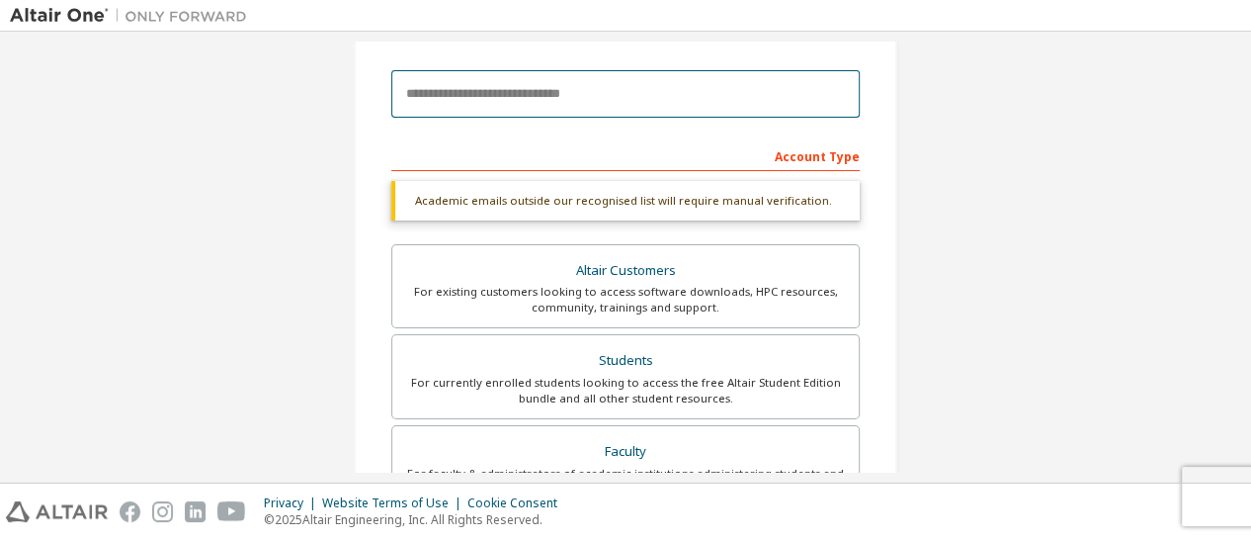
click at [631, 100] on input "email" at bounding box center [625, 93] width 469 height 47
click at [616, 103] on input "email" at bounding box center [625, 93] width 469 height 47
type input "**********"
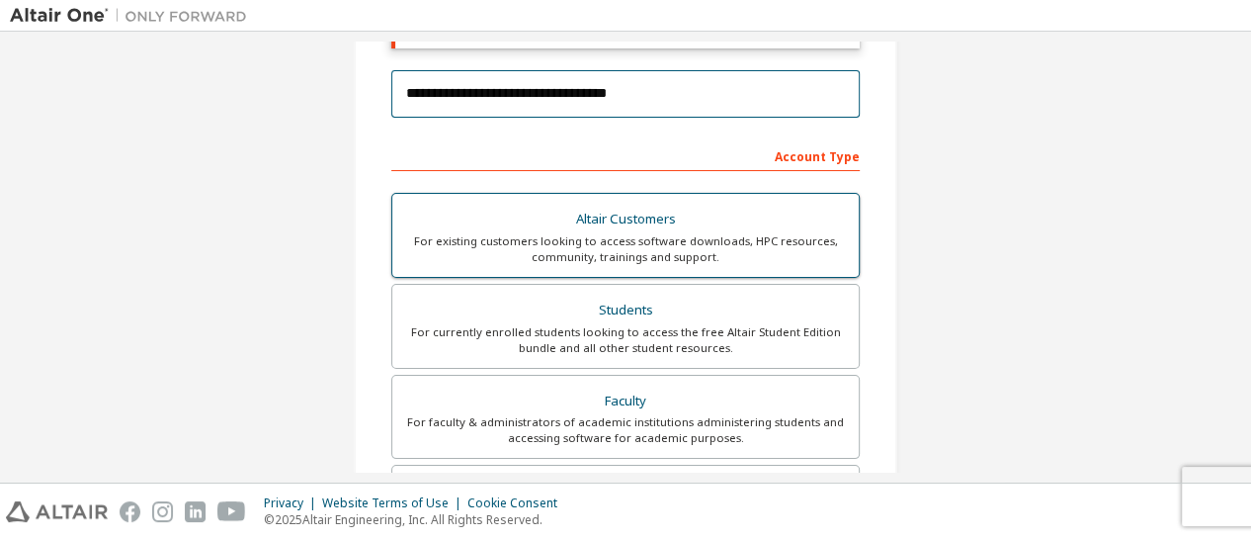
scroll to position [188, 0]
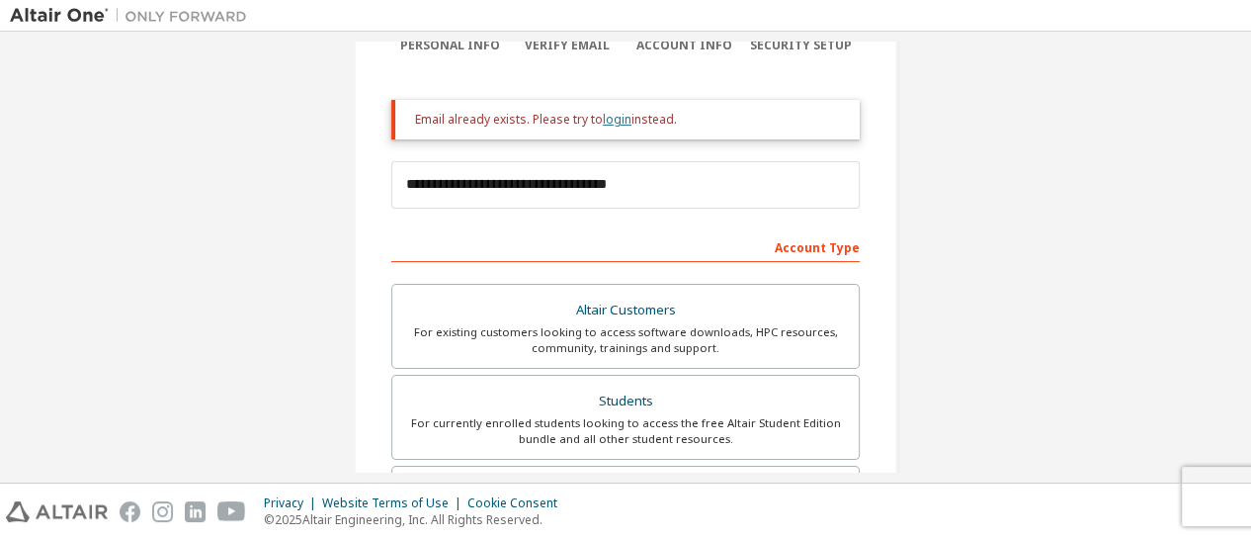
click at [609, 117] on link "login" at bounding box center [617, 119] width 29 height 17
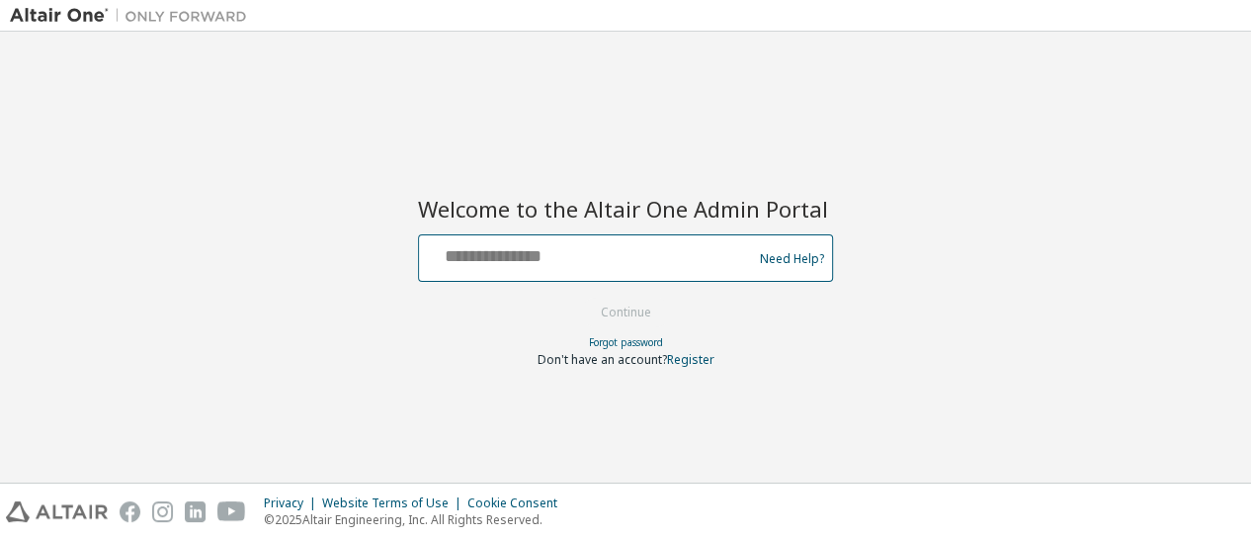
click at [647, 267] on input "text" at bounding box center [588, 253] width 323 height 29
type input "**********"
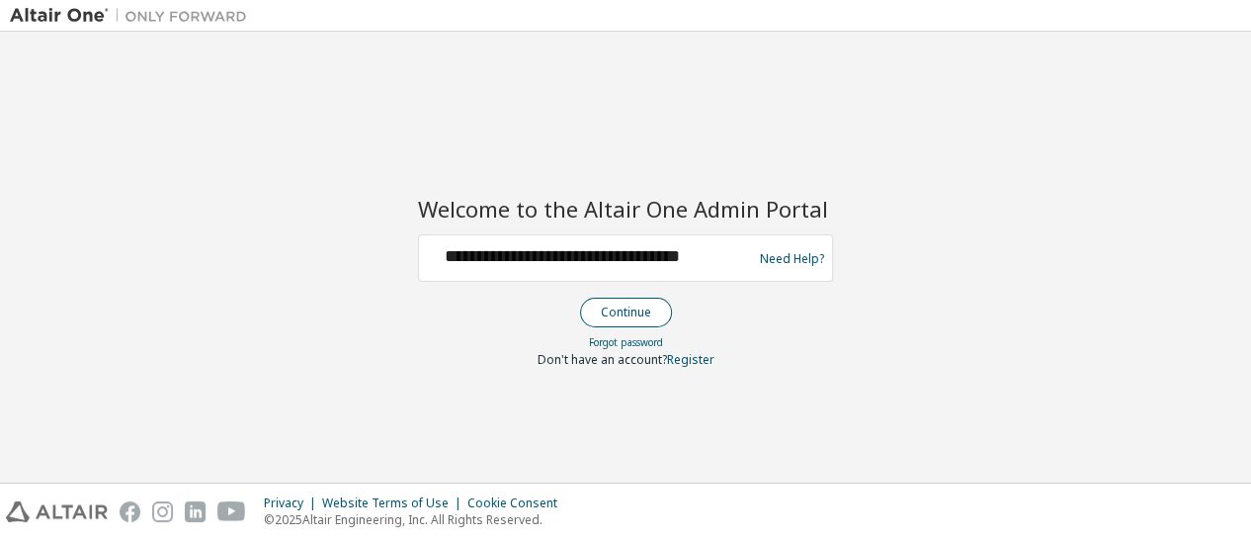
click at [611, 315] on button "Continue" at bounding box center [626, 313] width 92 height 30
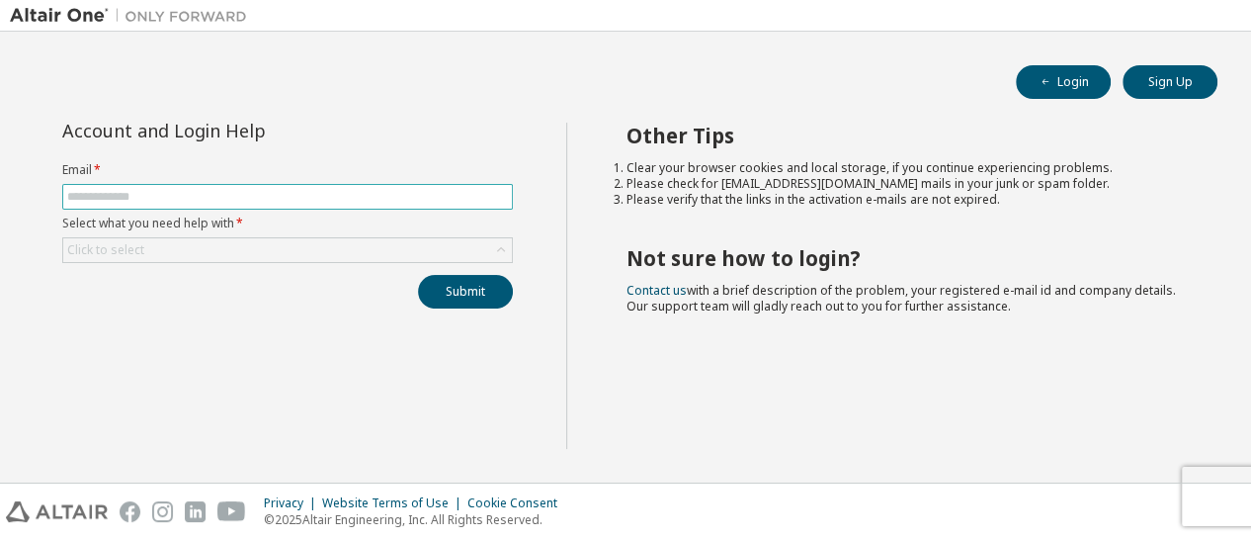
click at [372, 197] on input "text" at bounding box center [287, 197] width 441 height 16
type input "**********"
click at [283, 243] on div "Click to select" at bounding box center [287, 250] width 449 height 24
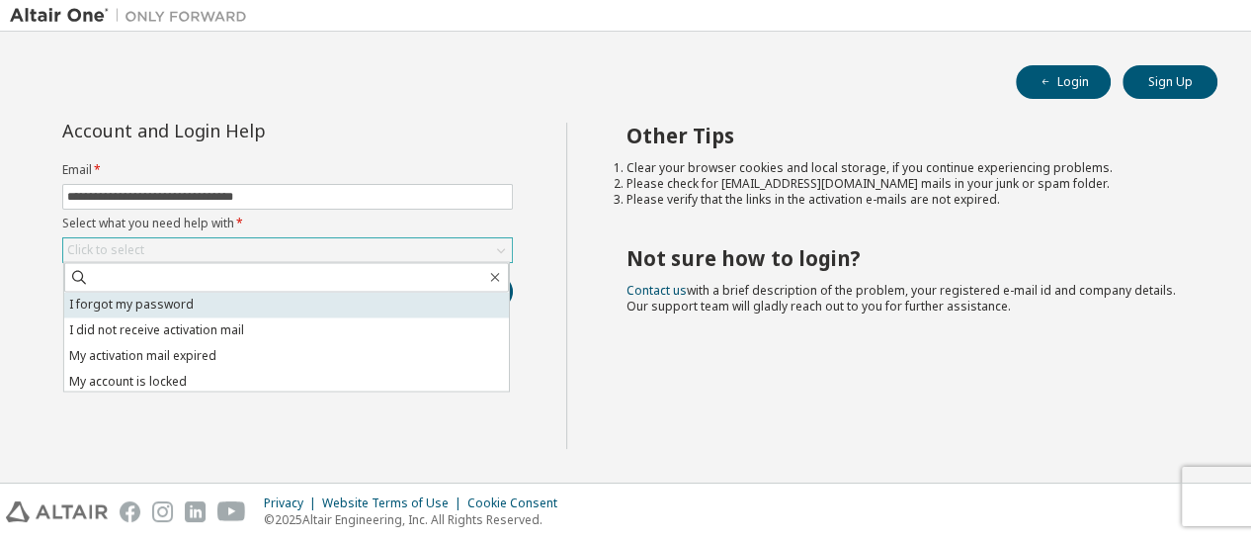
click at [261, 300] on li "I forgot my password" at bounding box center [286, 305] width 445 height 26
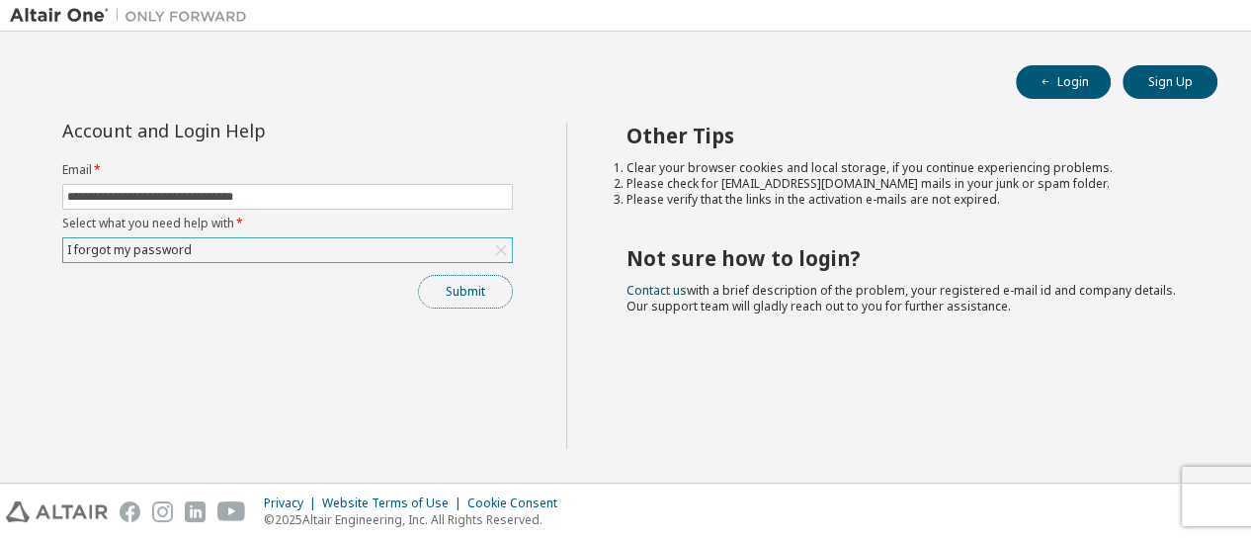
click at [471, 275] on button "Submit" at bounding box center [465, 292] width 95 height 34
click at [469, 296] on button "Submit" at bounding box center [465, 292] width 95 height 34
click at [502, 246] on icon at bounding box center [501, 250] width 20 height 20
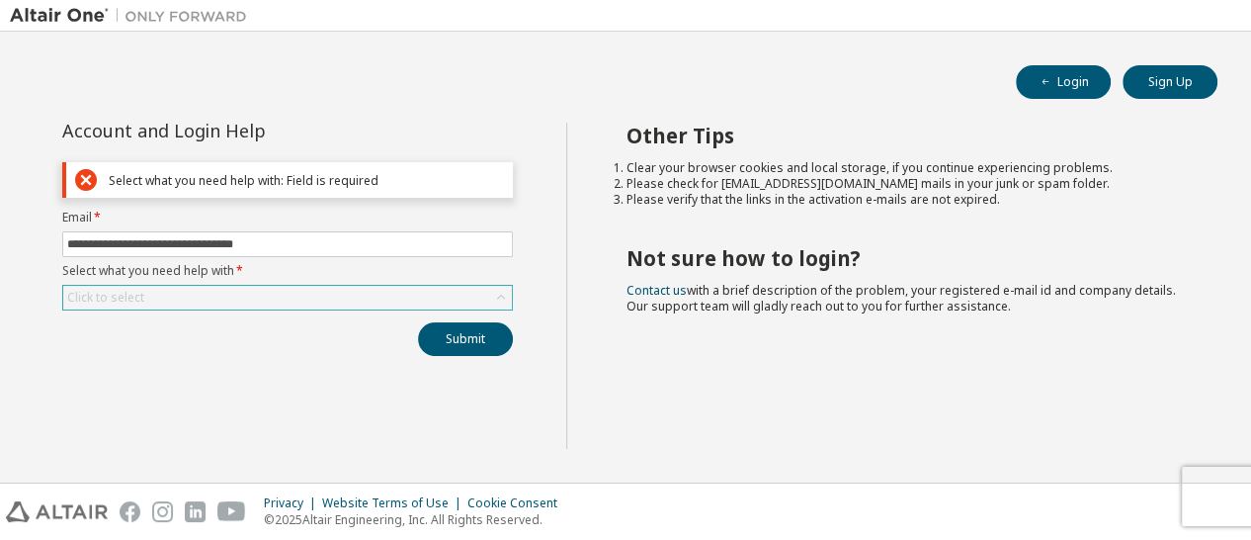
click at [484, 292] on div "Click to select" at bounding box center [287, 298] width 449 height 24
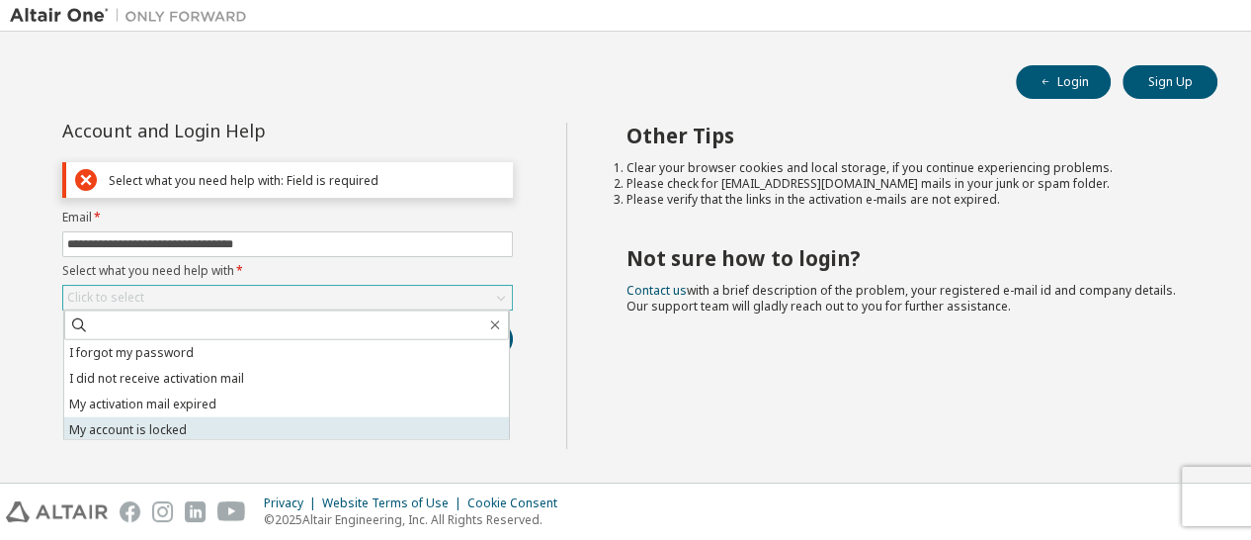
click at [249, 430] on li "My account is locked" at bounding box center [286, 430] width 445 height 26
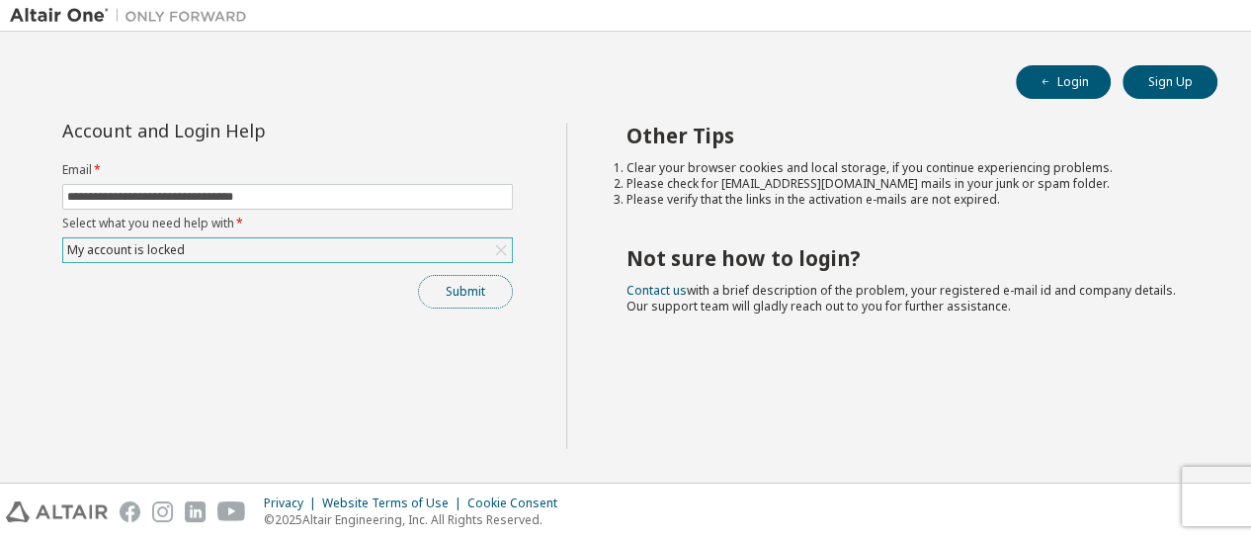
click at [459, 298] on button "Submit" at bounding box center [465, 292] width 95 height 34
click at [446, 300] on button "Submit" at bounding box center [465, 292] width 95 height 34
click at [1153, 69] on button "Sign Up" at bounding box center [1170, 82] width 95 height 34
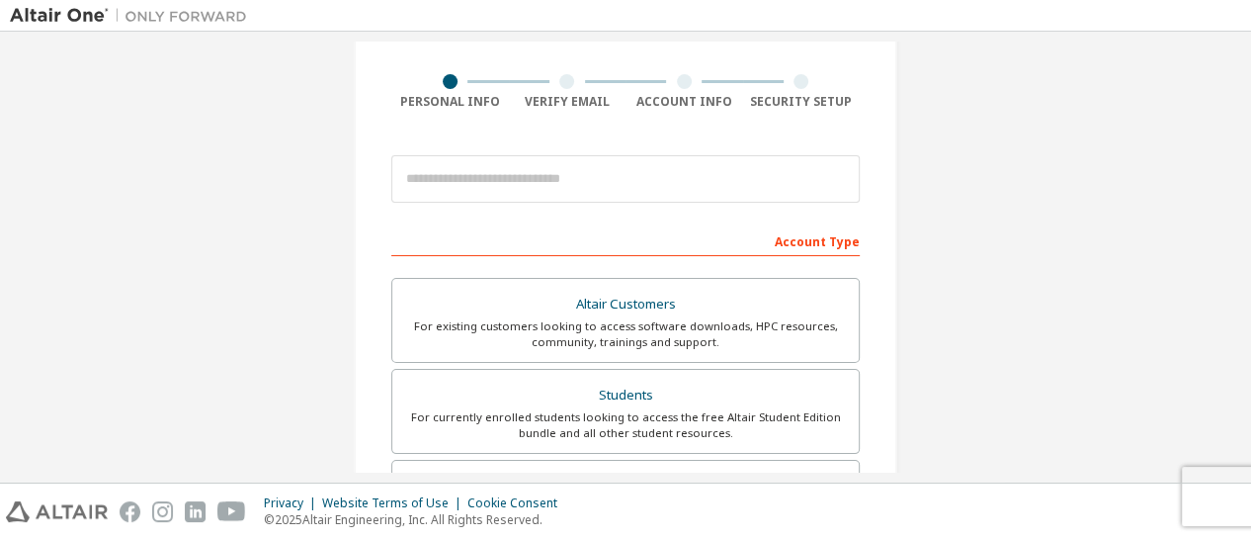
scroll to position [132, 0]
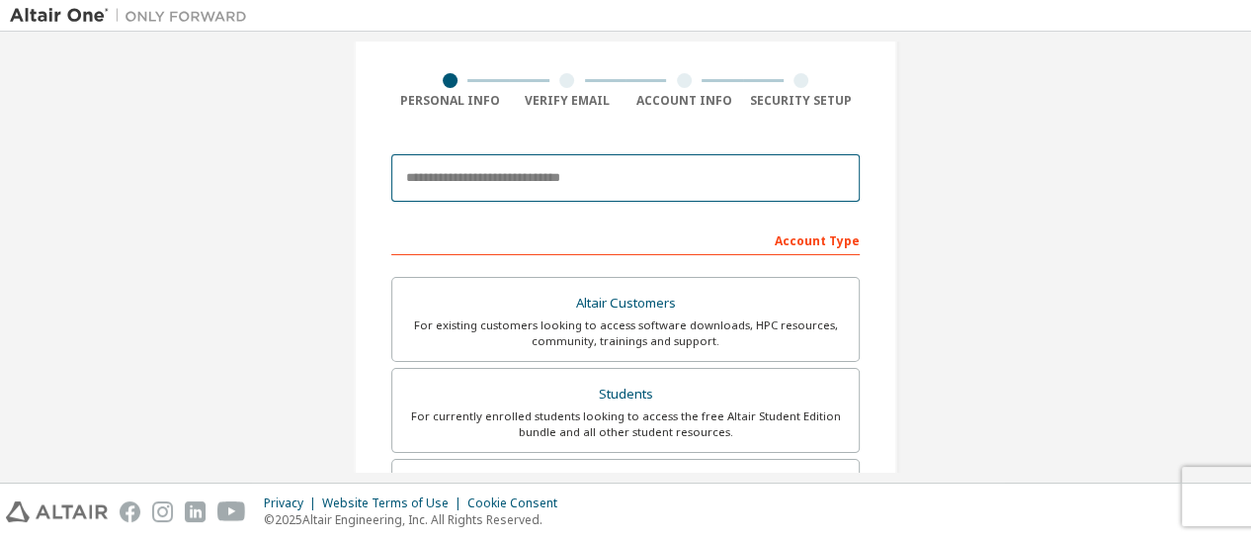
click at [721, 188] on input "email" at bounding box center [625, 177] width 469 height 47
type input "**********"
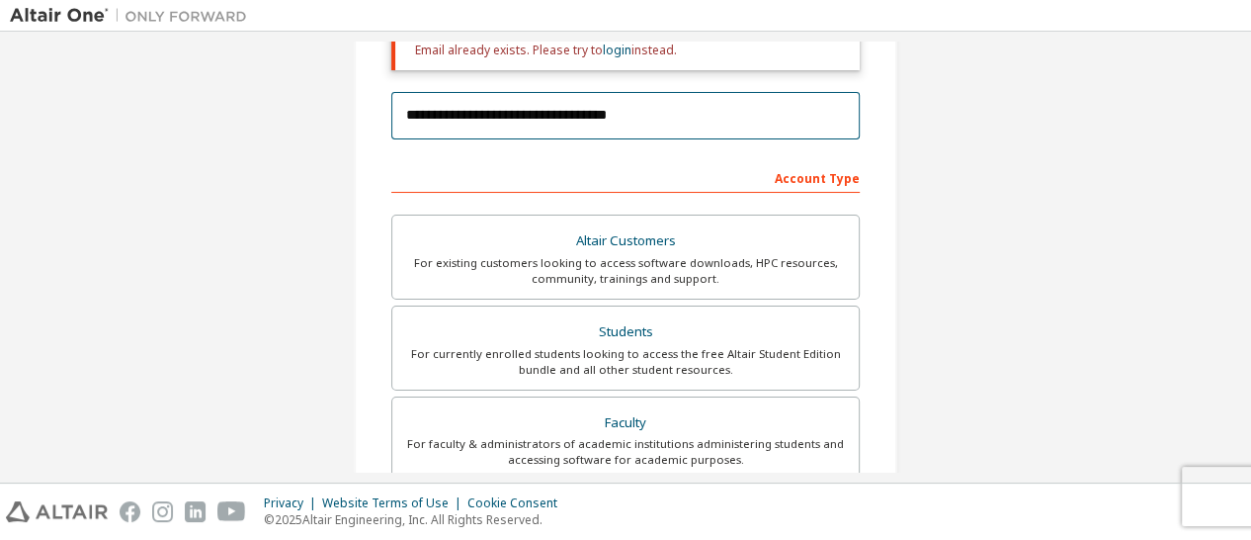
scroll to position [0, 0]
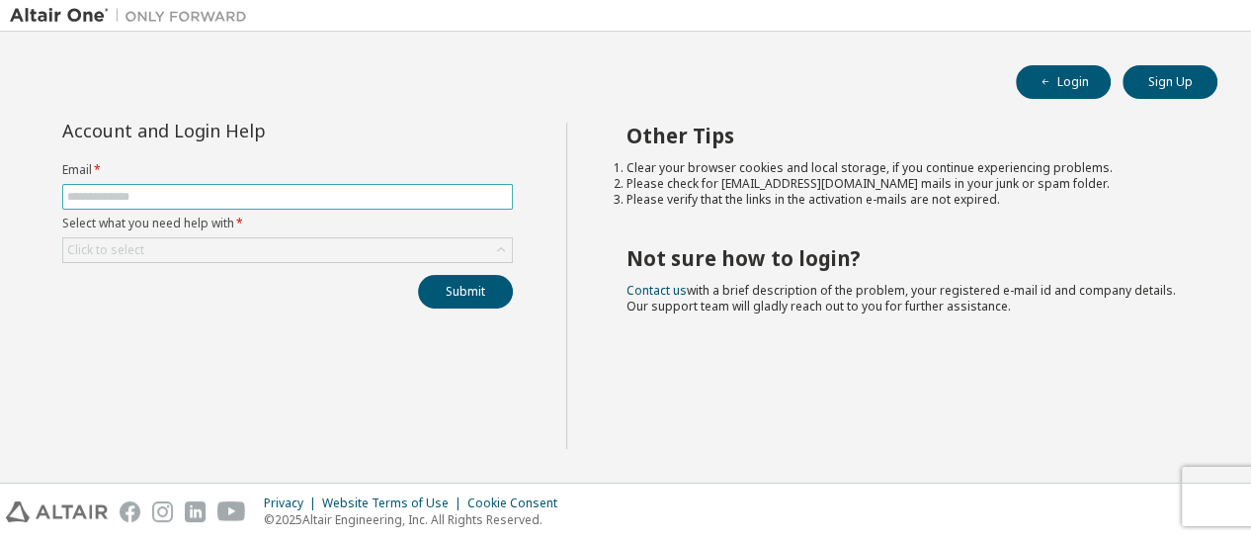
click at [426, 202] on input "text" at bounding box center [287, 197] width 441 height 16
click at [410, 162] on label "Email *" at bounding box center [287, 170] width 451 height 16
click at [362, 203] on input "text" at bounding box center [287, 197] width 441 height 16
type input "**********"
click at [294, 242] on div "Click to select" at bounding box center [287, 250] width 449 height 24
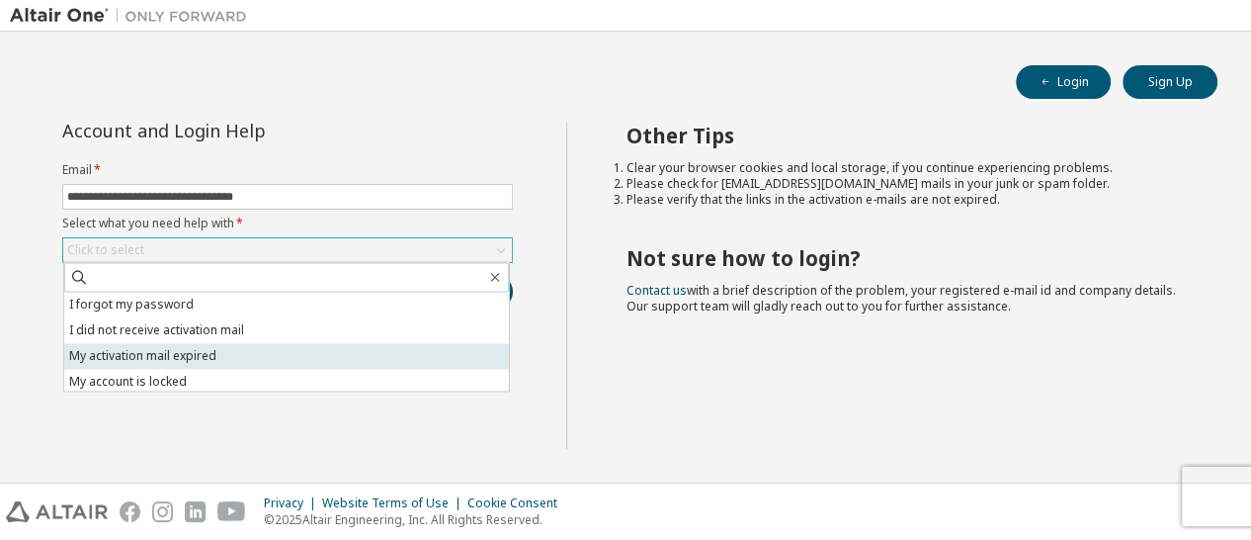
click at [266, 349] on li "My activation mail expired" at bounding box center [286, 356] width 445 height 26
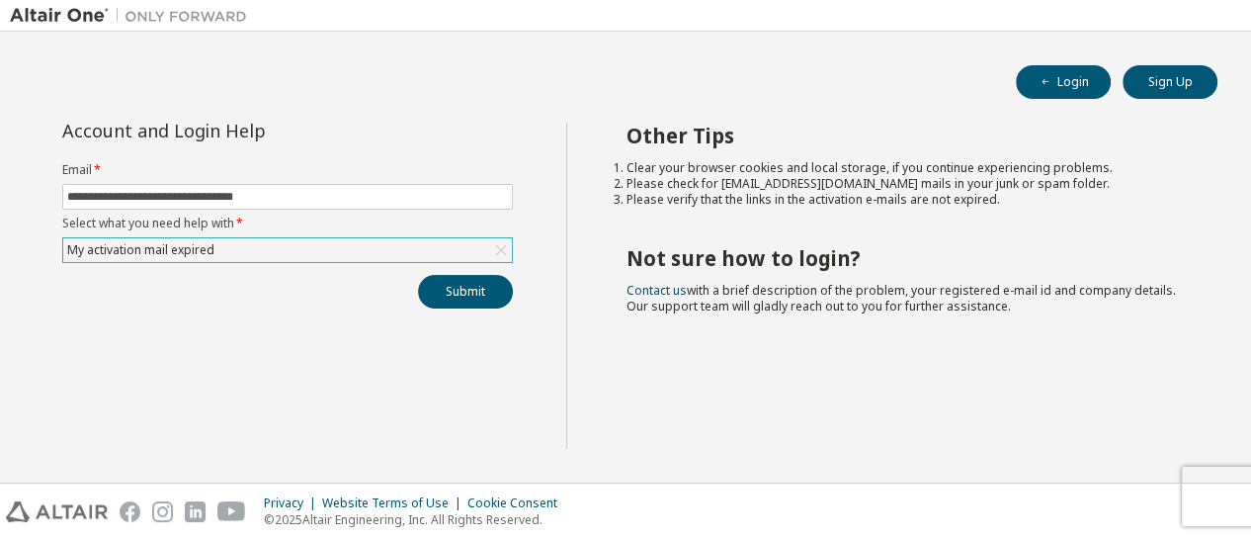
click at [499, 247] on icon at bounding box center [501, 250] width 11 height 11
click at [320, 254] on div "Click to select" at bounding box center [287, 250] width 449 height 24
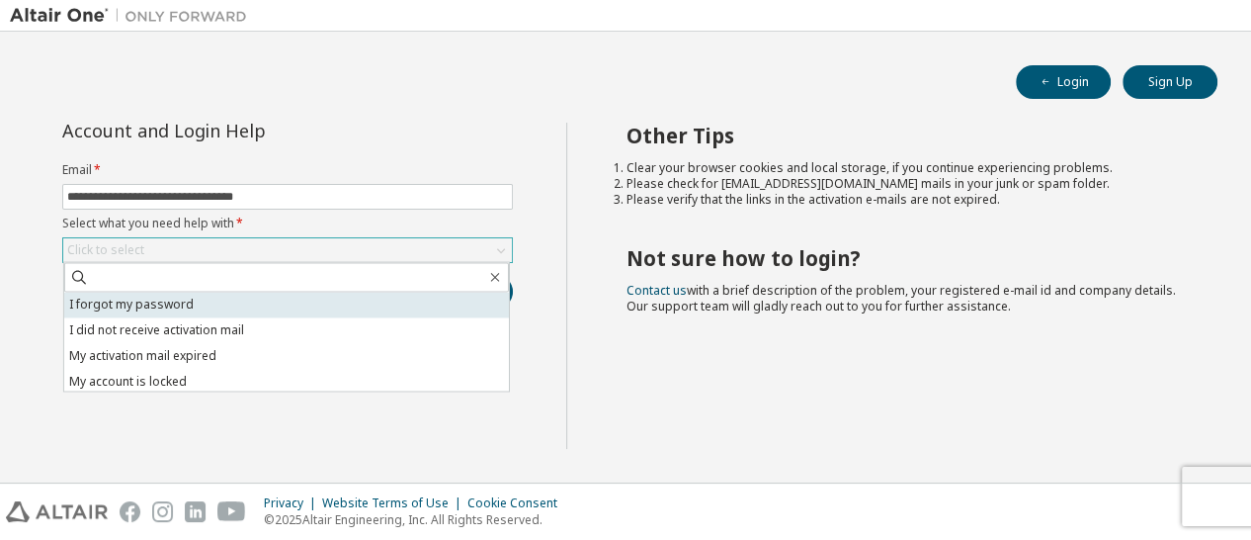
click at [250, 314] on li "I forgot my password" at bounding box center [286, 305] width 445 height 26
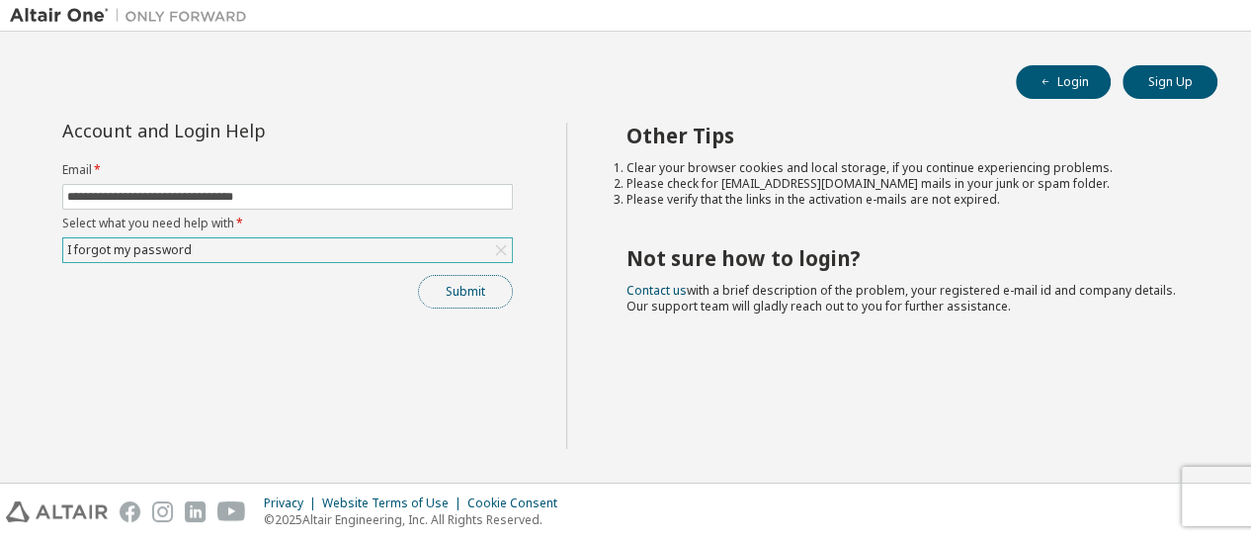
click at [472, 299] on button "Submit" at bounding box center [465, 292] width 95 height 34
click at [472, 299] on div "Submit" at bounding box center [287, 292] width 451 height 34
